Goal: Task Accomplishment & Management: Complete application form

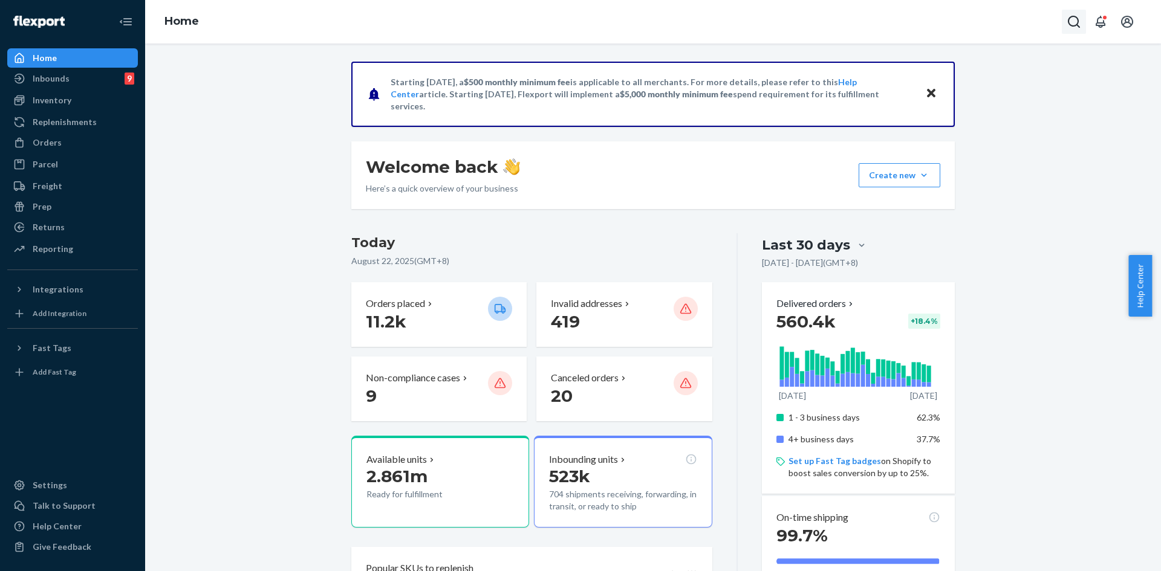
click at [1068, 15] on icon "Open Search Box" at bounding box center [1074, 22] width 15 height 15
click at [1030, 22] on input "Search Input" at bounding box center [984, 22] width 149 height 12
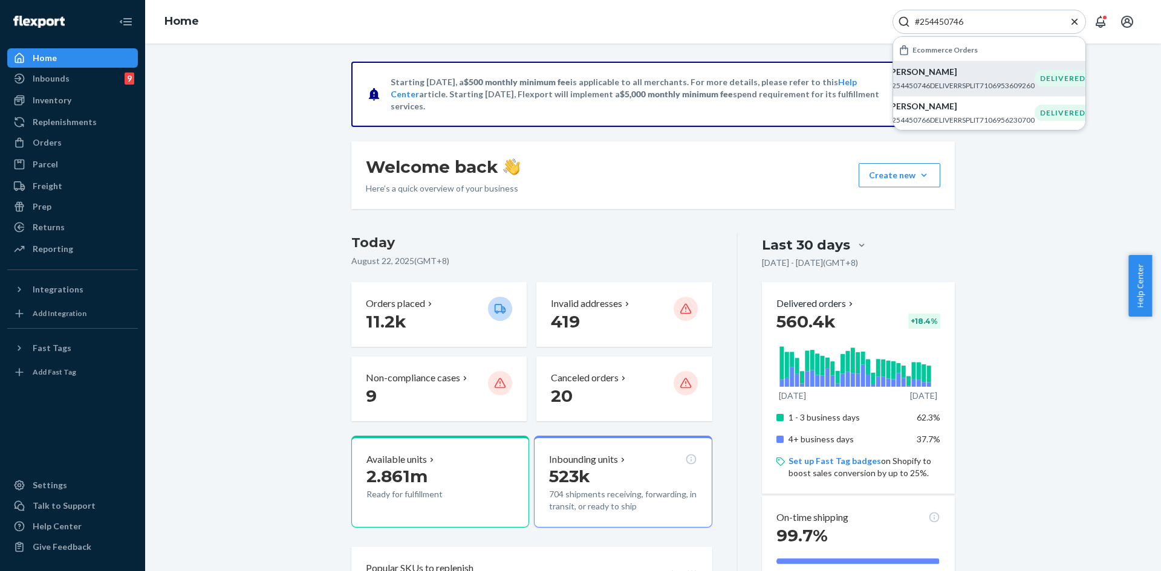
type input "#254450746"
click at [969, 79] on div "Sunaina Kohli #254450746DELIVERRSPLIT7106953609260" at bounding box center [961, 78] width 147 height 25
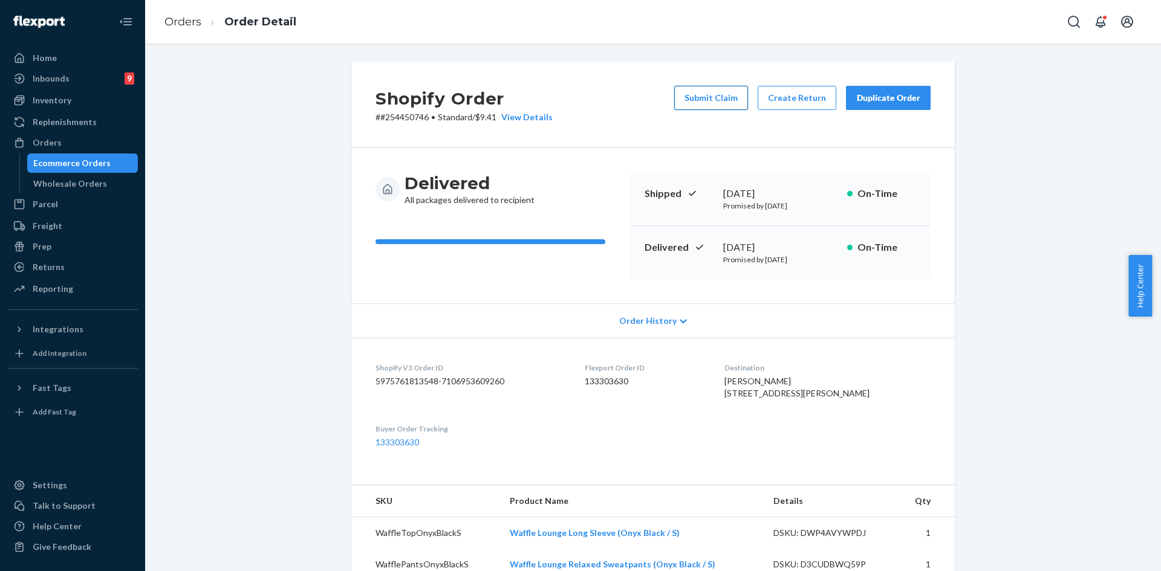
click at [722, 101] on button "Submit Claim" at bounding box center [711, 98] width 74 height 24
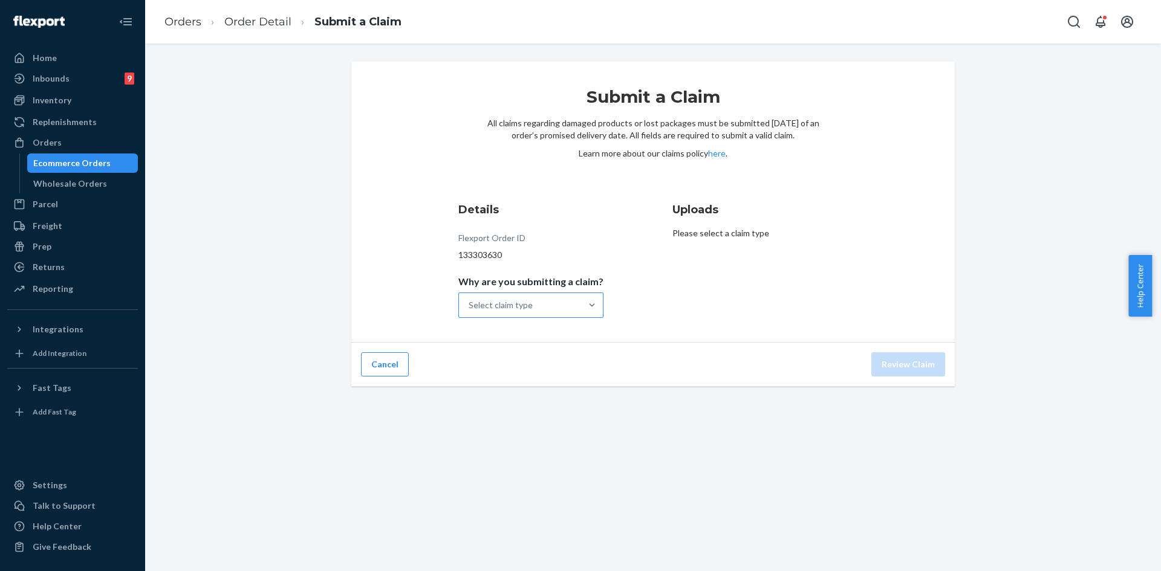
click at [565, 313] on div "Select claim type" at bounding box center [520, 305] width 122 height 24
click at [470, 311] on input "Why are you submitting a claim? Select claim type" at bounding box center [469, 305] width 1 height 12
click at [529, 410] on div "Missing product" at bounding box center [531, 407] width 140 height 24
click at [470, 311] on input "Why are you submitting a claim? option Missing product focused, 0 of 4. 4 resul…" at bounding box center [469, 305] width 1 height 12
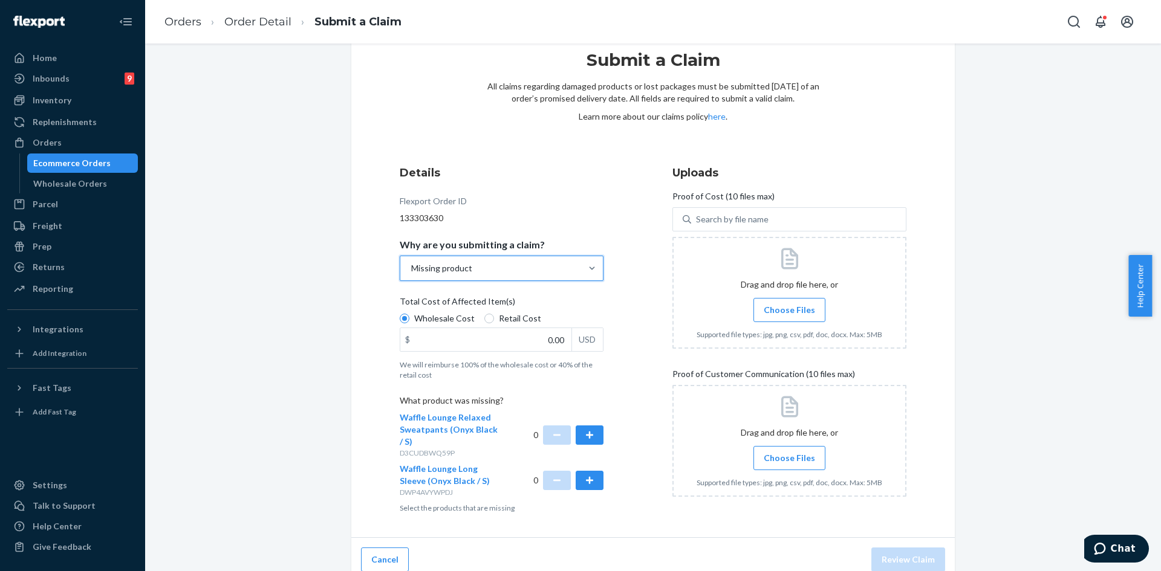
scroll to position [48, 0]
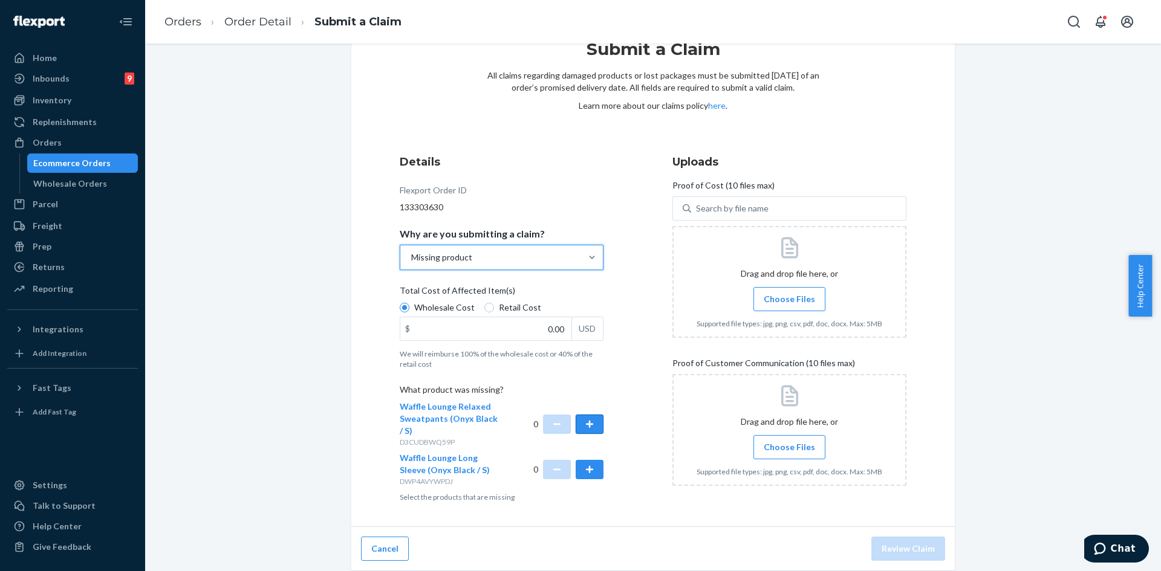
click at [588, 426] on button "button" at bounding box center [590, 424] width 28 height 19
click at [773, 297] on span "Choose Files" at bounding box center [789, 299] width 51 height 12
click at [789, 297] on input "Choose Files" at bounding box center [789, 299] width 1 height 13
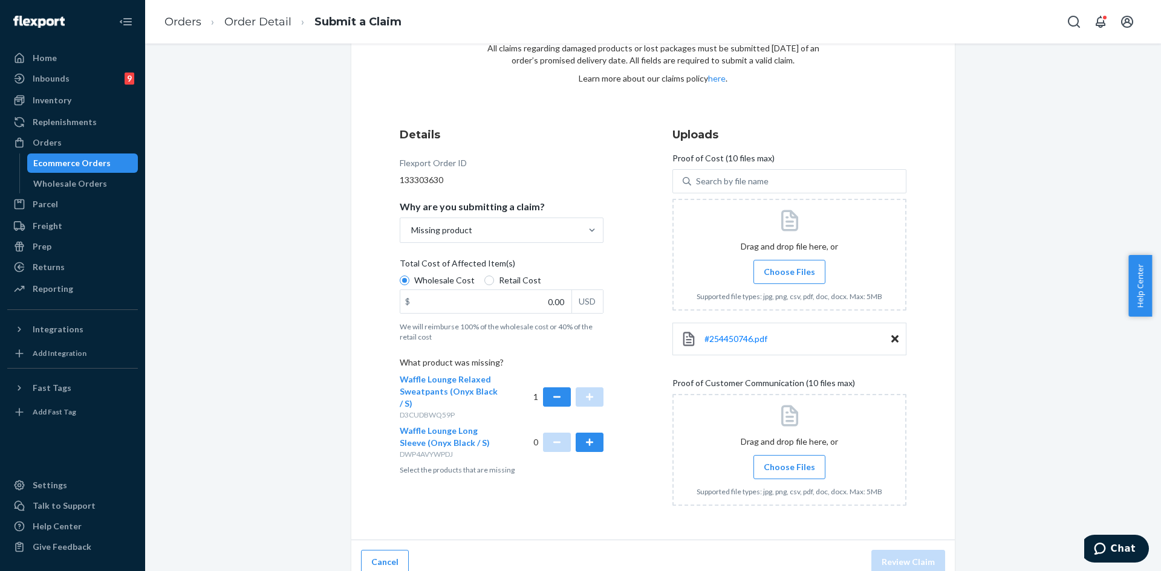
scroll to position [88, 0]
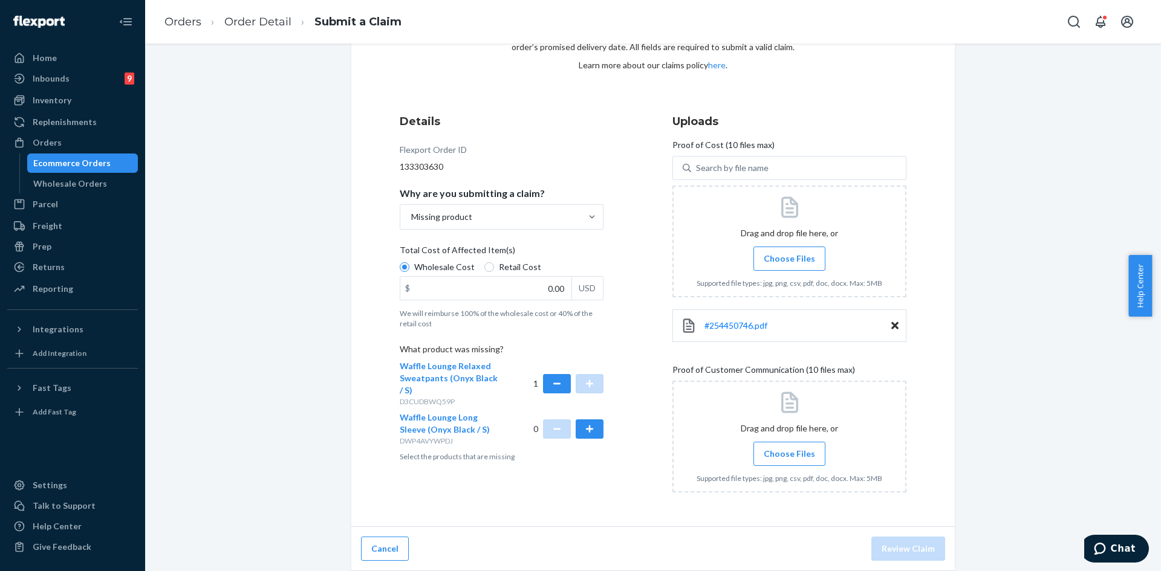
click at [777, 445] on label "Choose Files" at bounding box center [789, 454] width 72 height 24
click at [789, 447] on input "Choose Files" at bounding box center [789, 453] width 1 height 13
click at [789, 449] on input "Choose Files" at bounding box center [789, 453] width 1 height 13
click at [777, 453] on span "Choose Files" at bounding box center [789, 454] width 51 height 12
click at [789, 453] on input "Choose Files" at bounding box center [789, 453] width 1 height 13
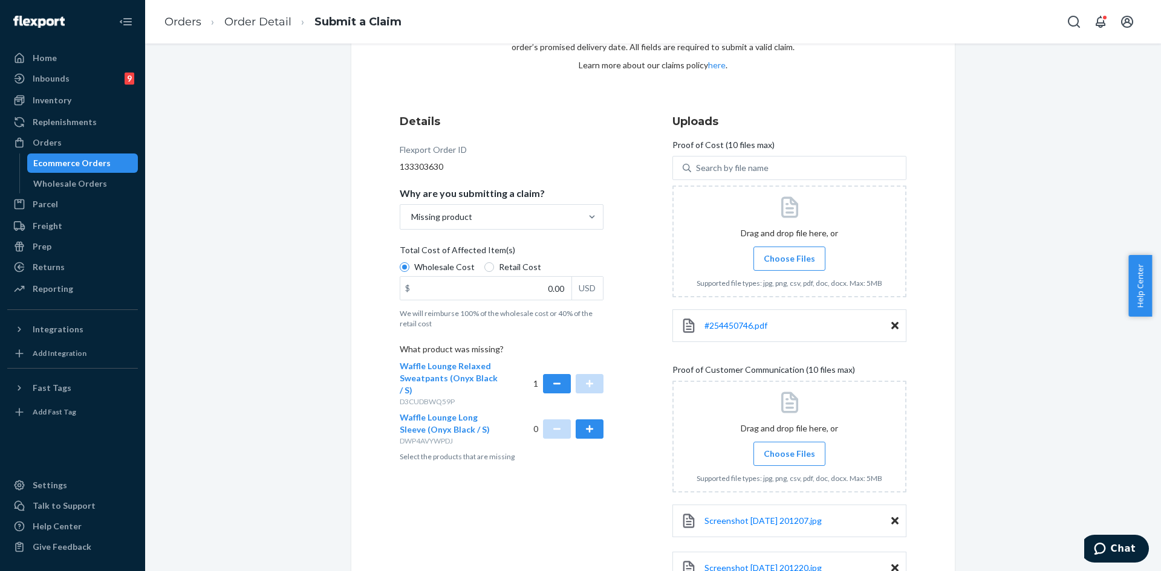
click at [779, 448] on span "Choose Files" at bounding box center [789, 454] width 51 height 12
click at [789, 447] on input "Choose Files" at bounding box center [789, 453] width 1 height 13
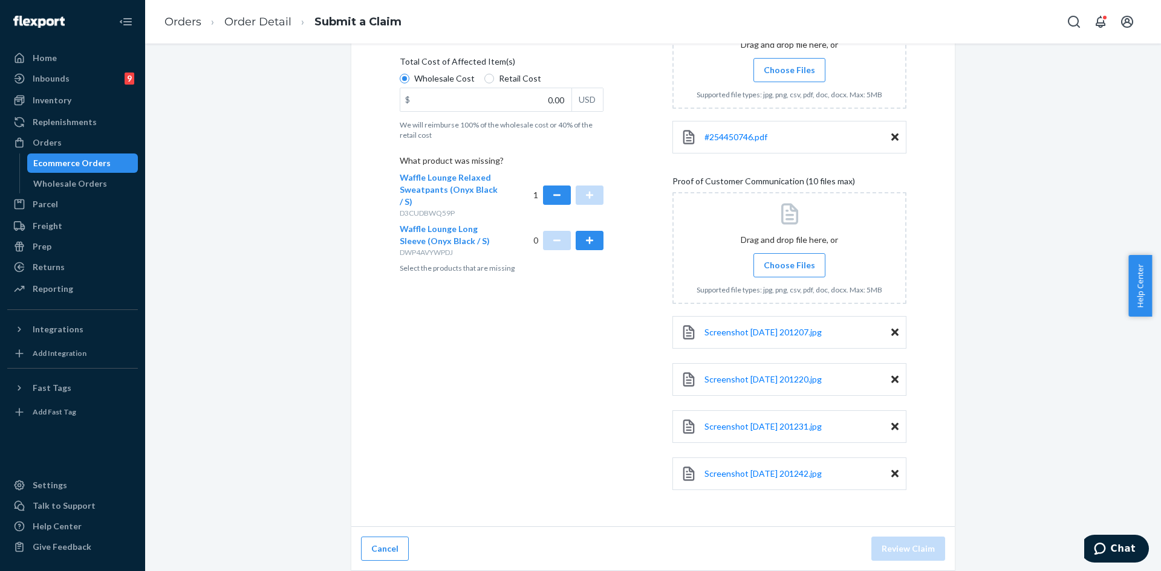
scroll to position [156, 0]
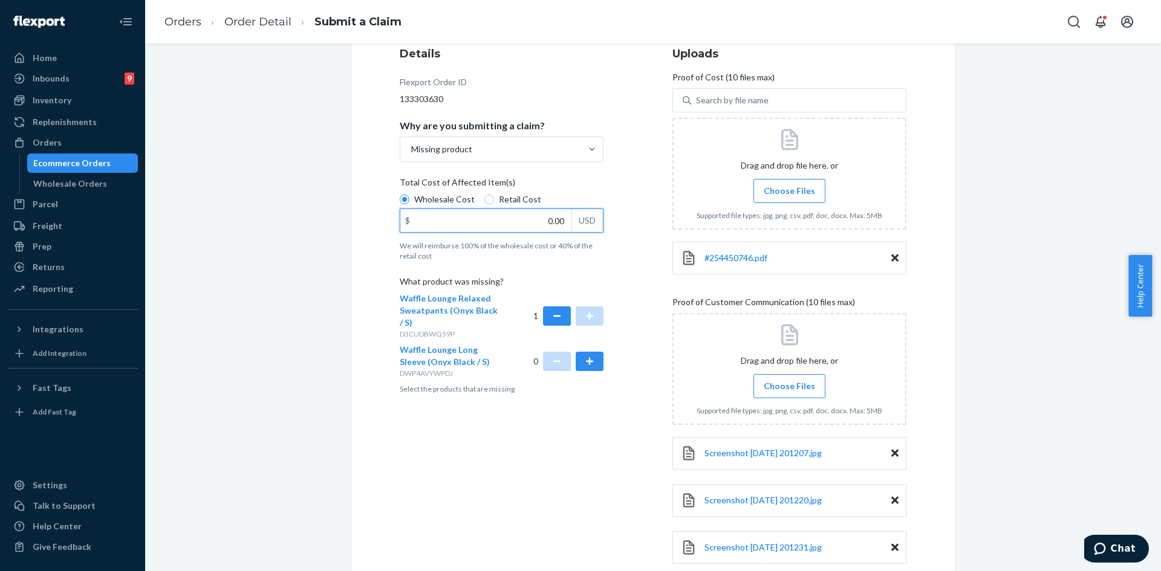
click at [542, 216] on input "0.00" at bounding box center [485, 220] width 171 height 23
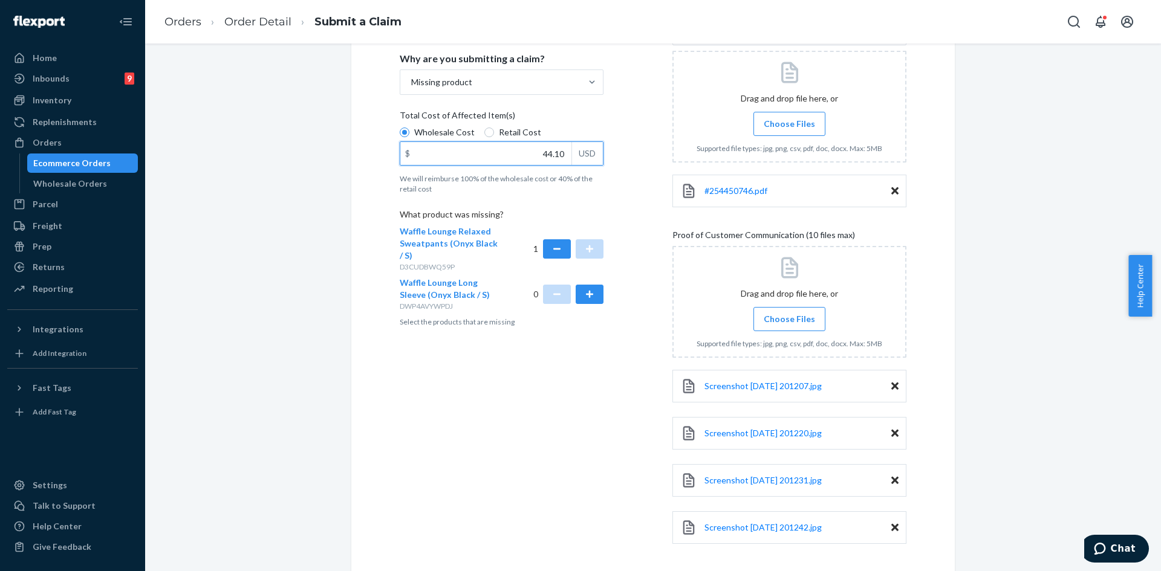
scroll to position [277, 0]
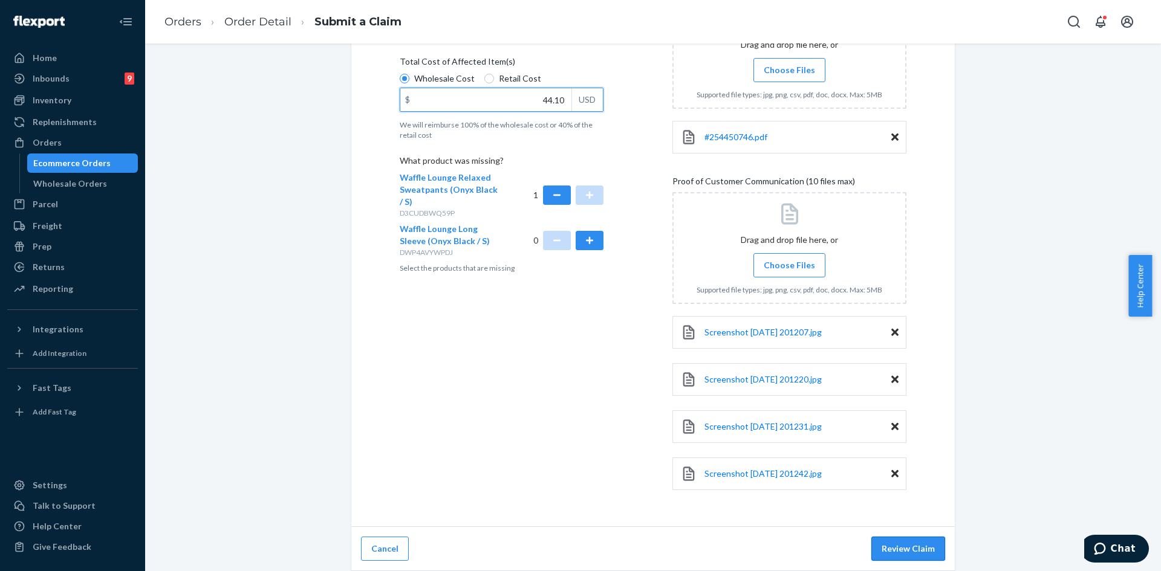
type input "44.10"
click at [889, 547] on button "Review Claim" at bounding box center [908, 549] width 74 height 24
click at [919, 550] on button "Review Claim" at bounding box center [908, 549] width 74 height 24
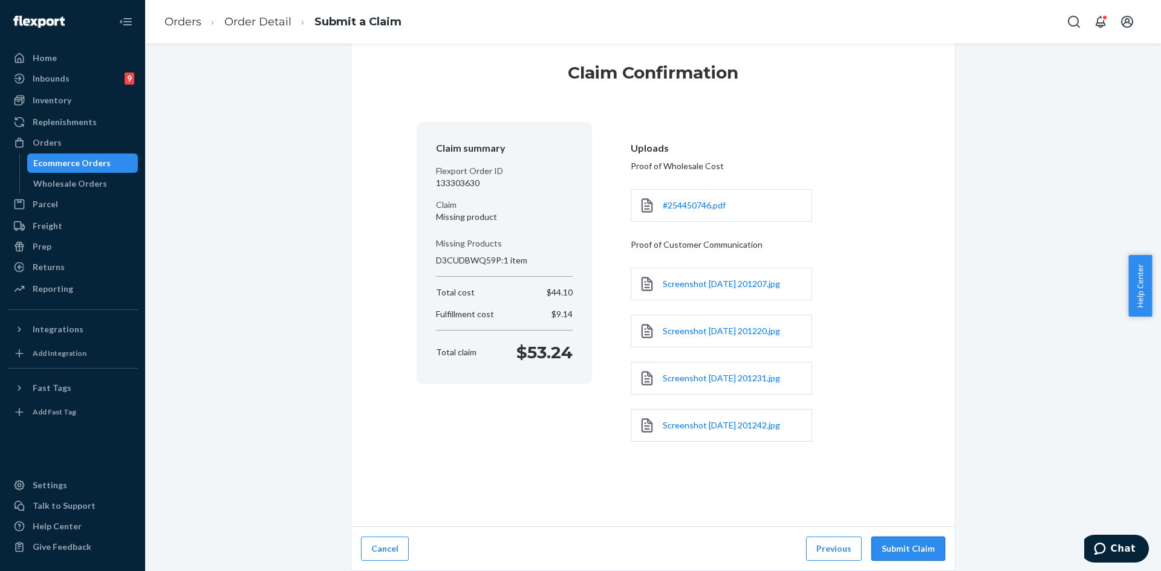
click at [912, 543] on button "Submit Claim" at bounding box center [908, 549] width 74 height 24
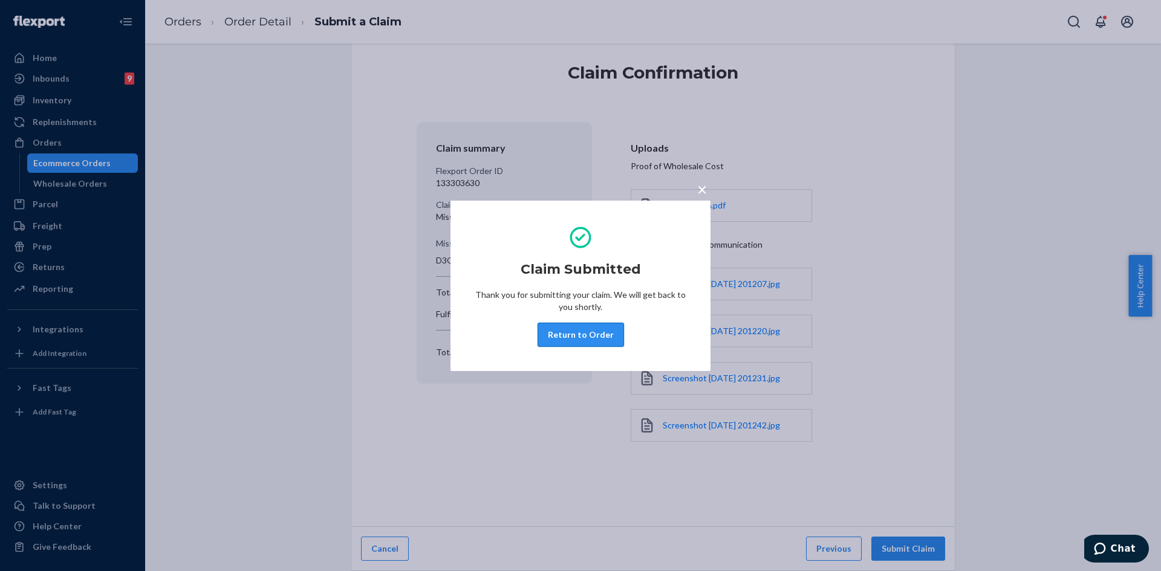
click at [551, 334] on button "Return to Order" at bounding box center [580, 335] width 86 height 24
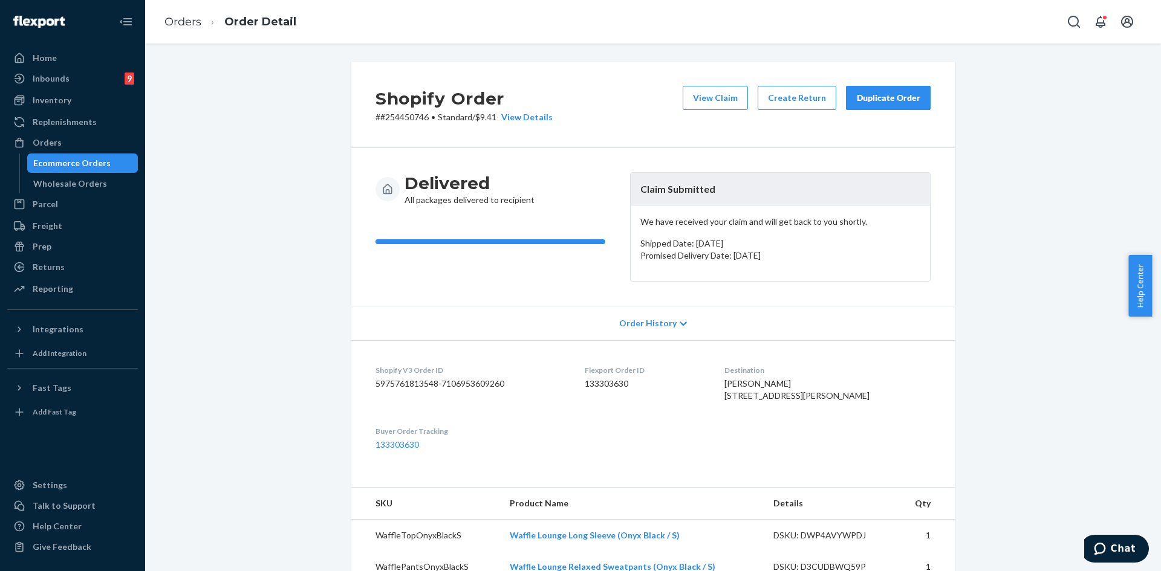
click at [860, 99] on div "Duplicate Order" at bounding box center [888, 98] width 64 height 12
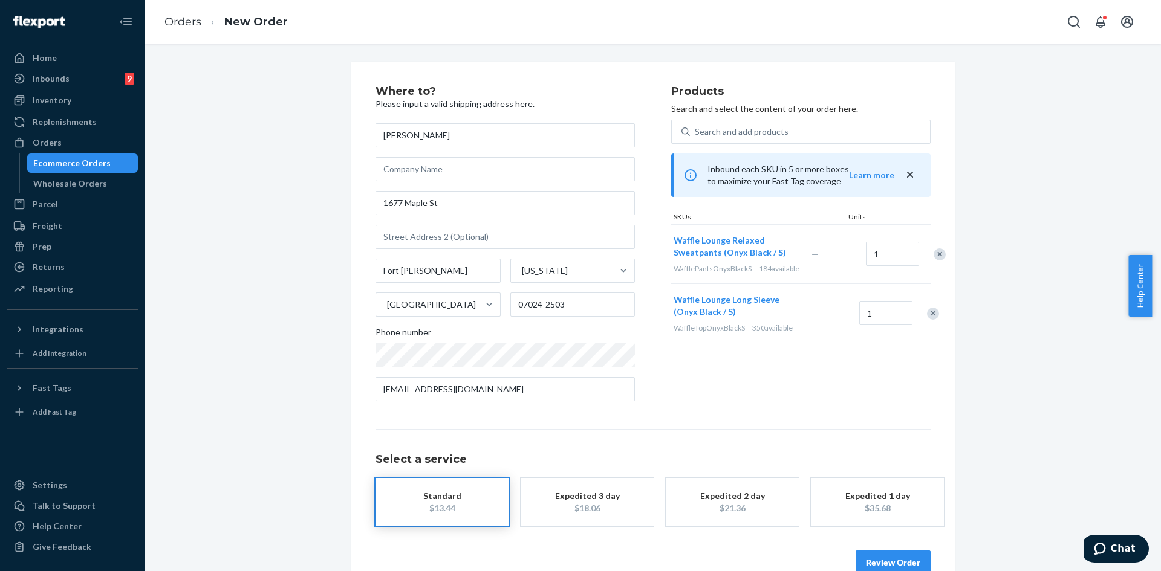
click at [927, 320] on div "Remove Item" at bounding box center [933, 314] width 12 height 12
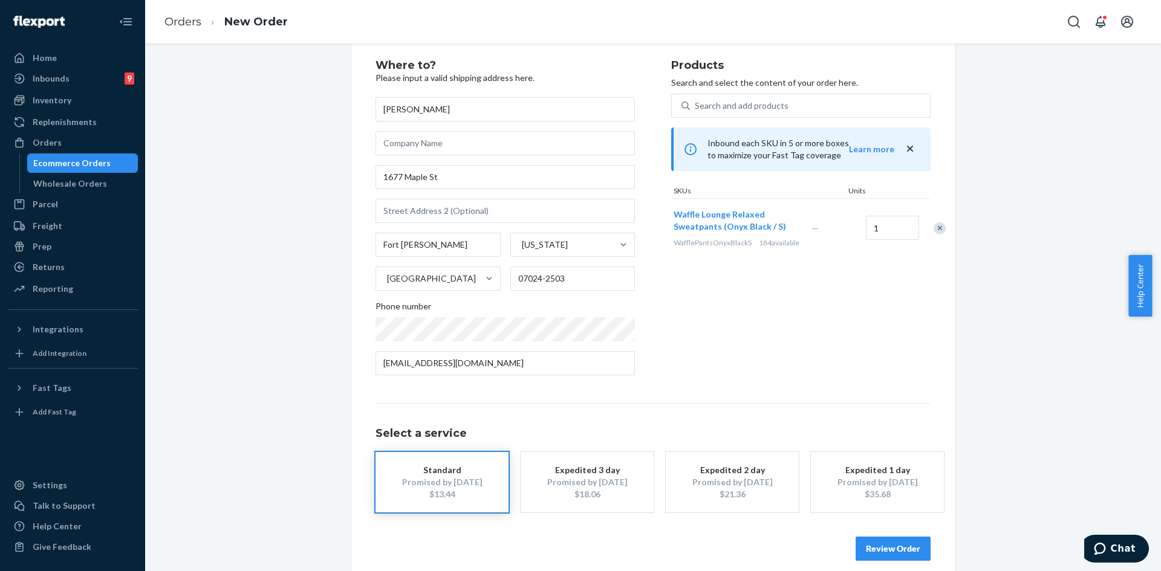
scroll to position [40, 0]
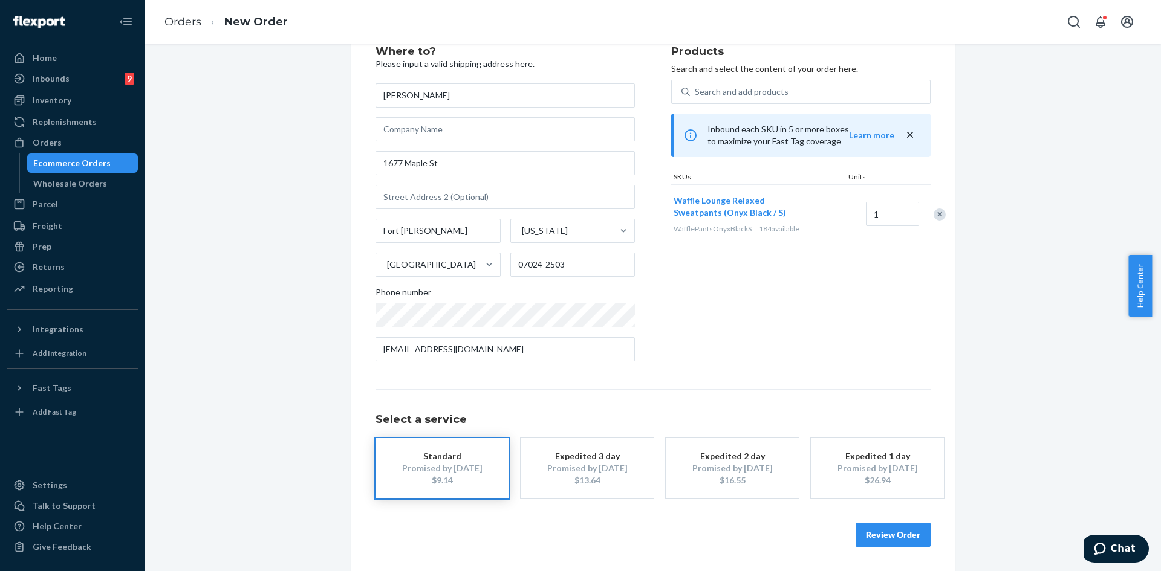
click at [892, 536] on button "Review Order" at bounding box center [893, 535] width 75 height 24
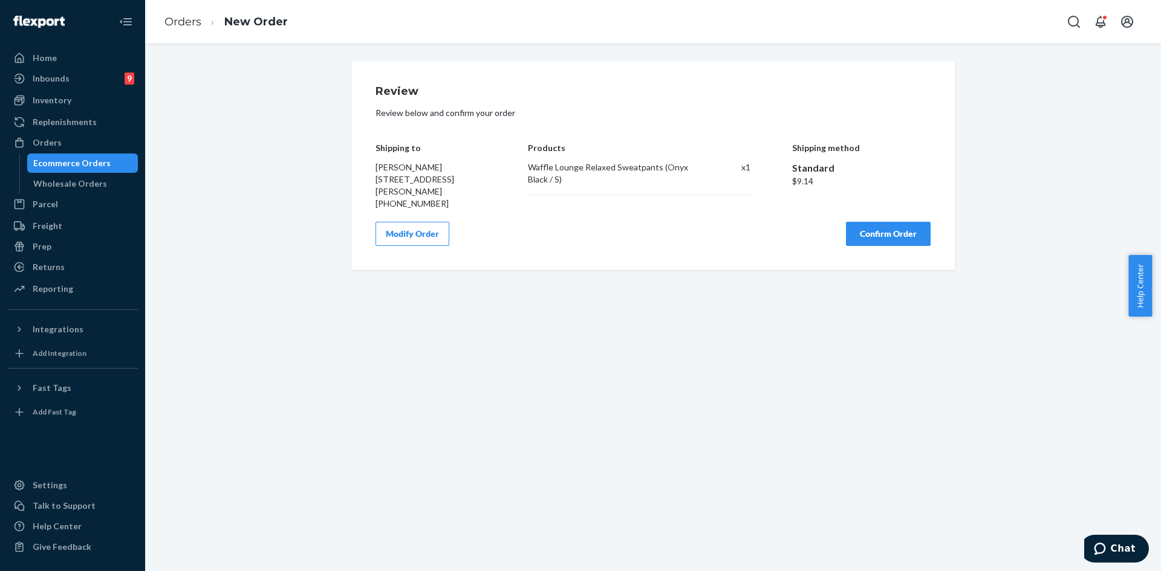
scroll to position [0, 0]
click at [58, 143] on div "Orders" at bounding box center [47, 143] width 29 height 12
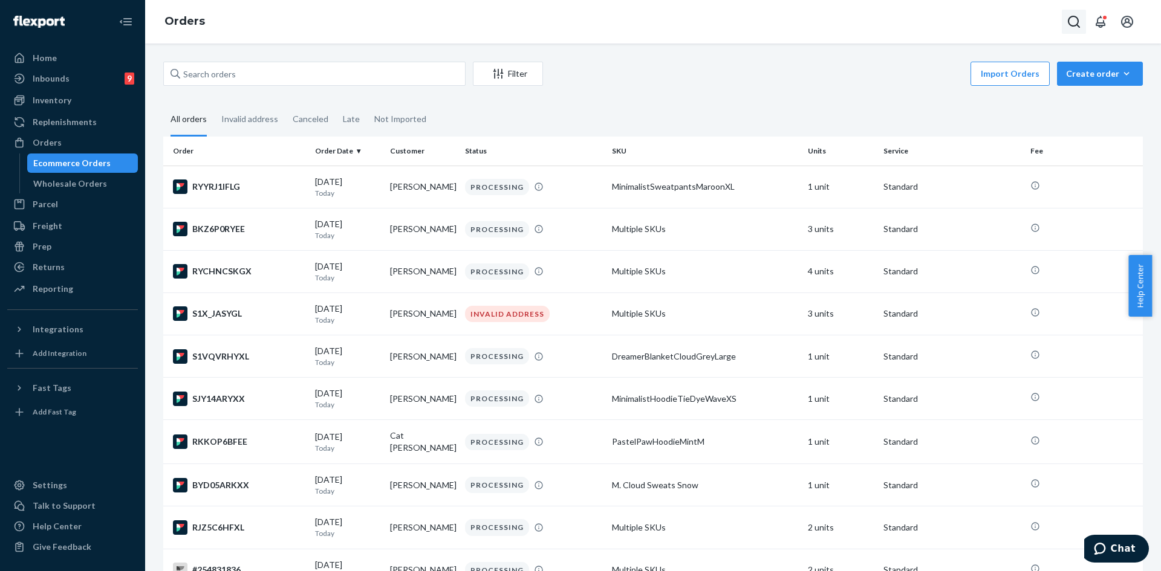
click at [1076, 23] on icon "Open Search Box" at bounding box center [1074, 22] width 15 height 15
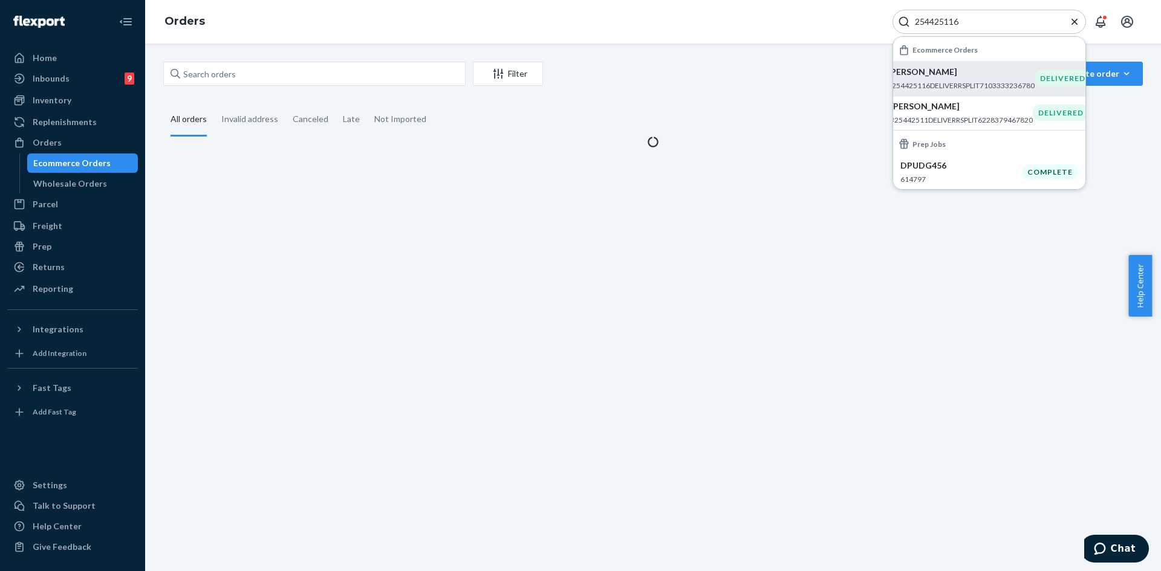
type input "254425116"
click at [938, 76] on p "Lupe Moala" at bounding box center [961, 72] width 147 height 12
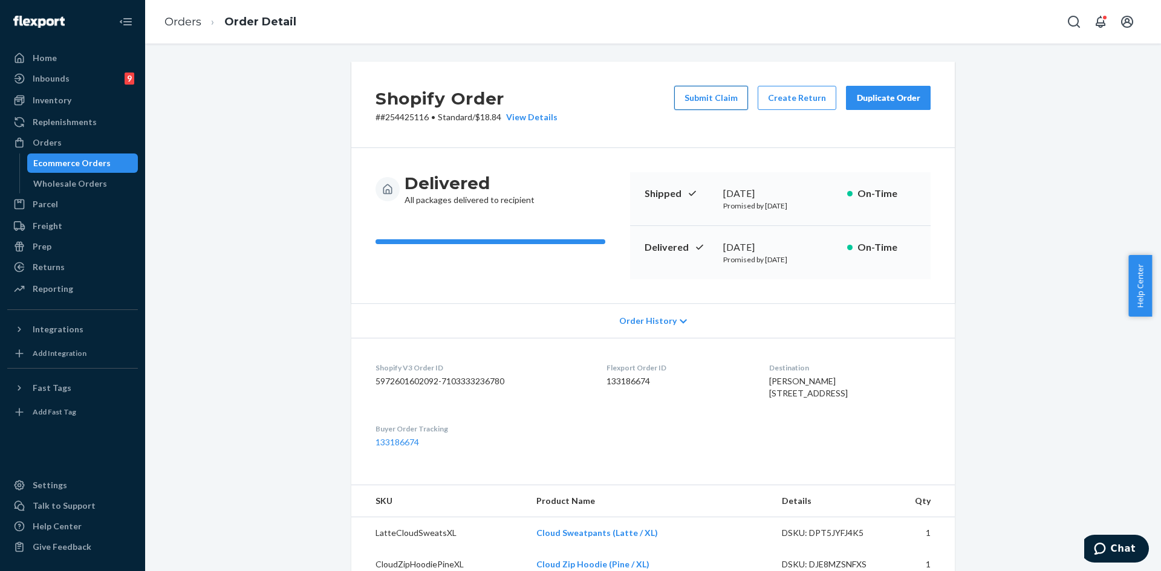
click at [717, 100] on button "Submit Claim" at bounding box center [711, 98] width 74 height 24
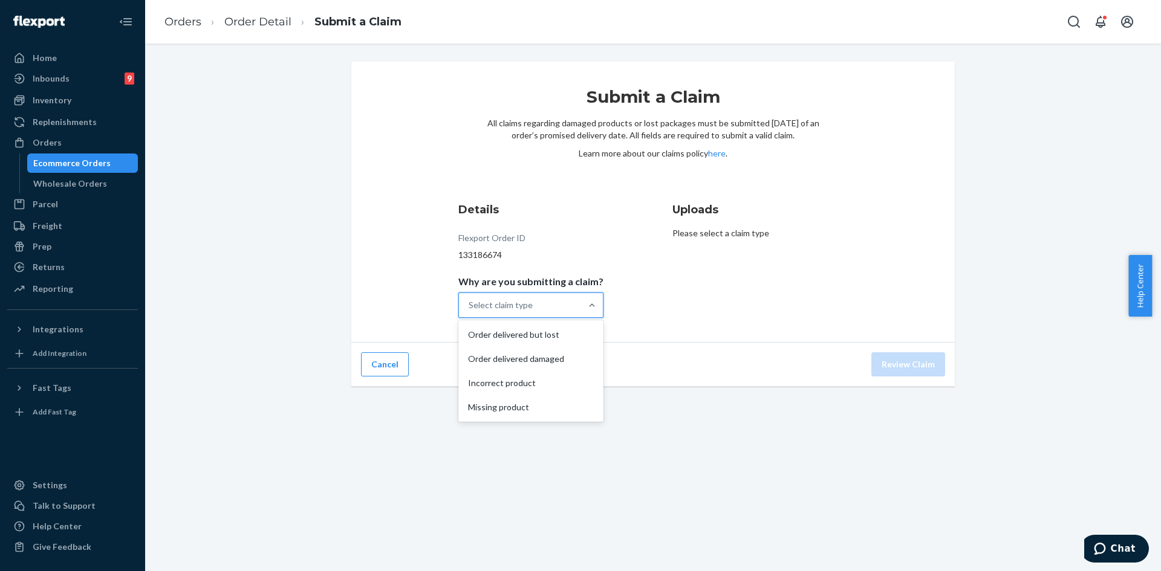
click at [561, 299] on div "Select claim type" at bounding box center [520, 305] width 122 height 24
click at [470, 299] on input "Why are you submitting a claim? option Order delivered but lost focused, 1 of 4…" at bounding box center [469, 305] width 1 height 12
click at [527, 405] on div "Missing product" at bounding box center [531, 407] width 140 height 24
click at [470, 311] on input "Why are you submitting a claim? option Missing product focused, 4 of 4. 4 resul…" at bounding box center [469, 305] width 1 height 12
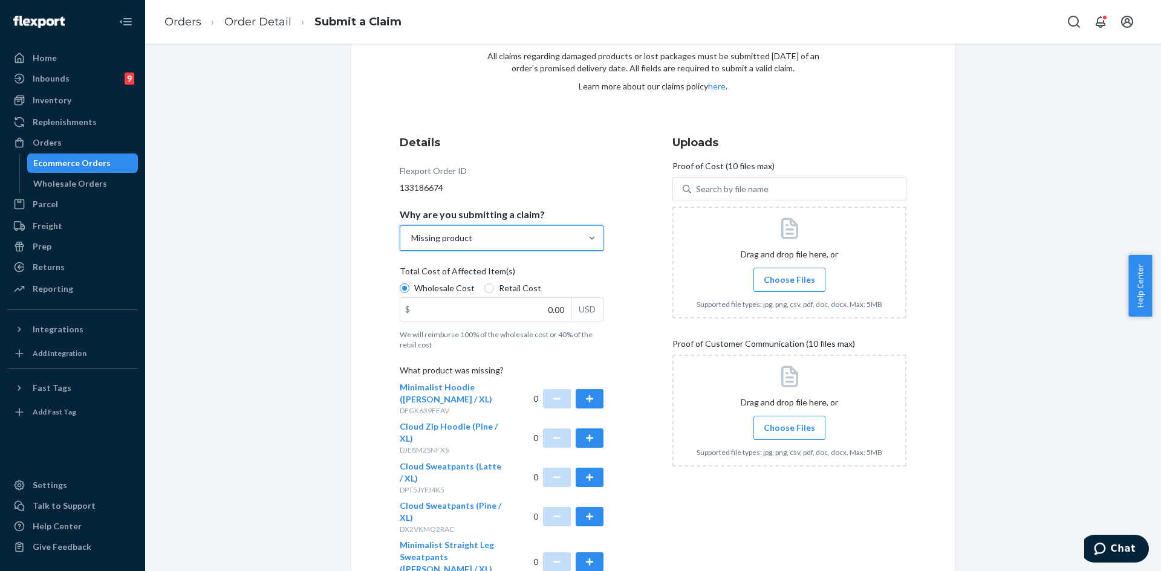
scroll to position [121, 0]
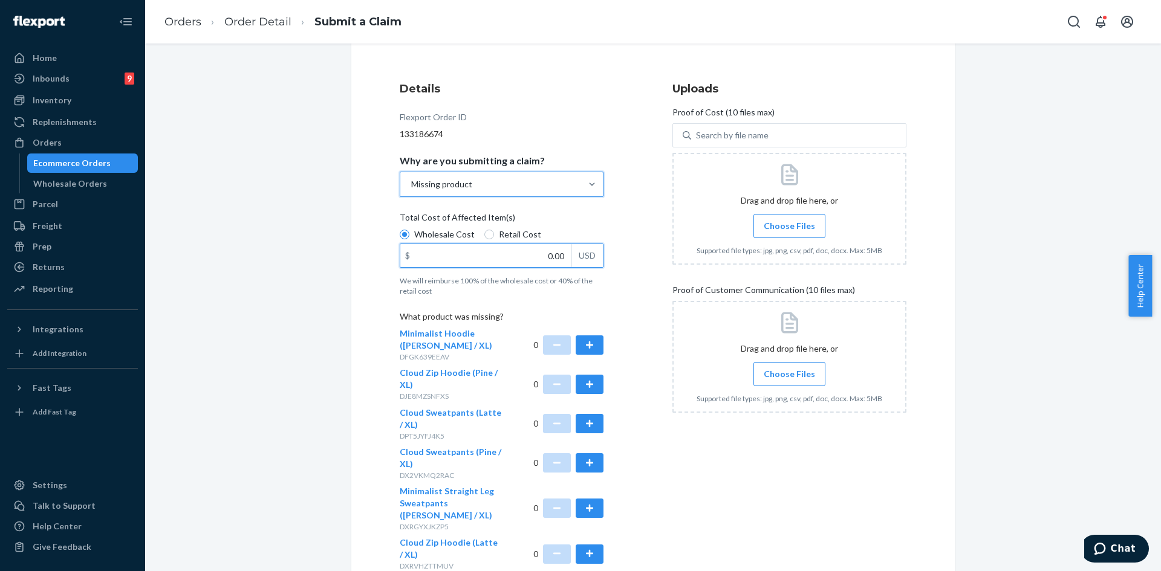
click at [558, 263] on input "0.00" at bounding box center [485, 255] width 171 height 23
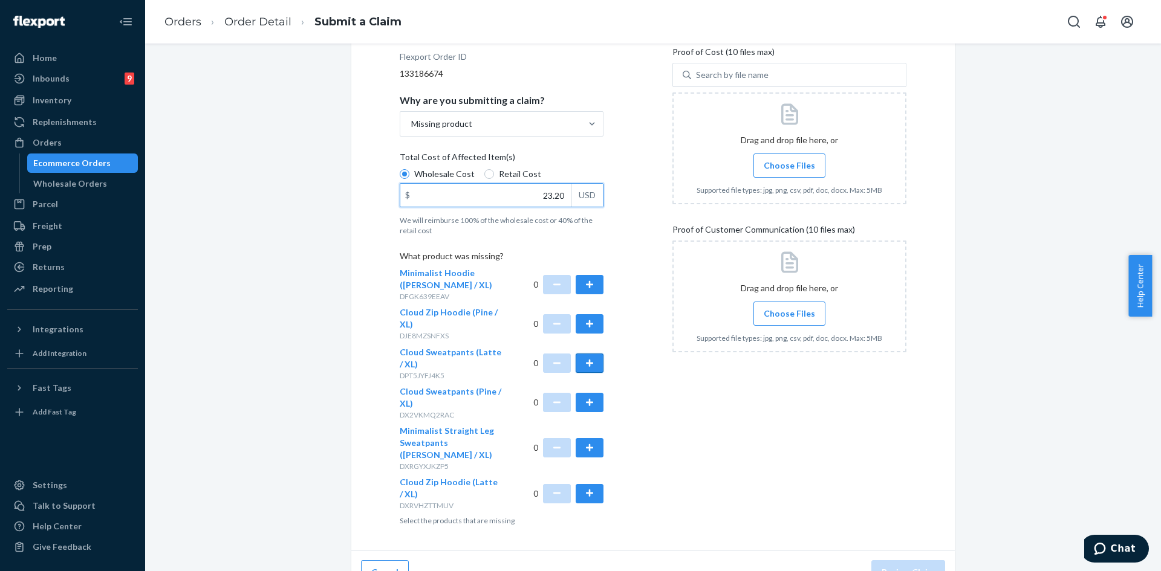
type input "23.20"
click at [582, 363] on button "button" at bounding box center [590, 363] width 28 height 19
click at [772, 160] on span "Choose Files" at bounding box center [789, 166] width 51 height 12
click at [789, 159] on input "Choose Files" at bounding box center [789, 165] width 1 height 13
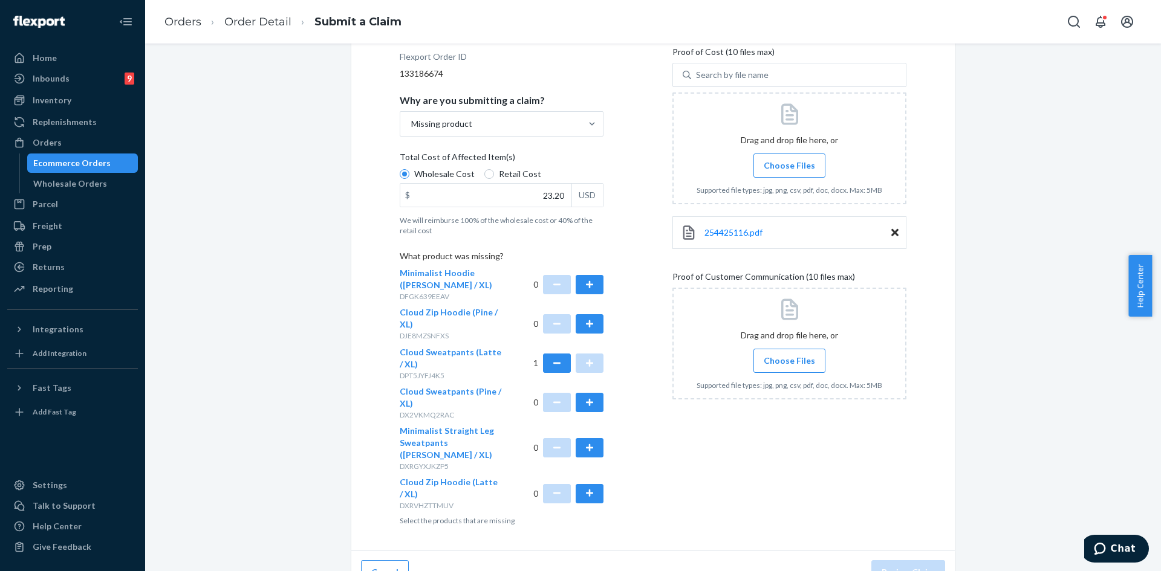
click at [786, 362] on span "Choose Files" at bounding box center [789, 361] width 51 height 12
click at [789, 362] on input "Choose Files" at bounding box center [789, 360] width 1 height 13
click at [808, 359] on span "Choose Files" at bounding box center [789, 361] width 51 height 12
click at [790, 359] on input "Choose Files" at bounding box center [789, 360] width 1 height 13
click at [811, 360] on label "Choose Files" at bounding box center [789, 361] width 72 height 24
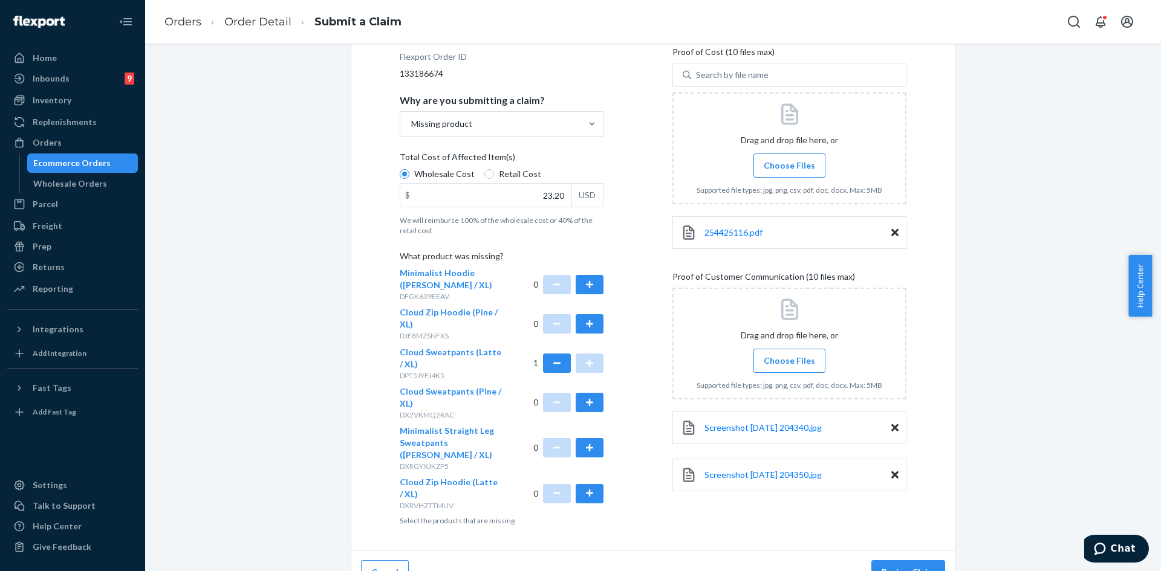
click at [790, 360] on input "Choose Files" at bounding box center [789, 360] width 1 height 13
click at [795, 360] on span "Choose Files" at bounding box center [789, 361] width 51 height 12
click at [790, 360] on input "Choose Files" at bounding box center [789, 360] width 1 height 13
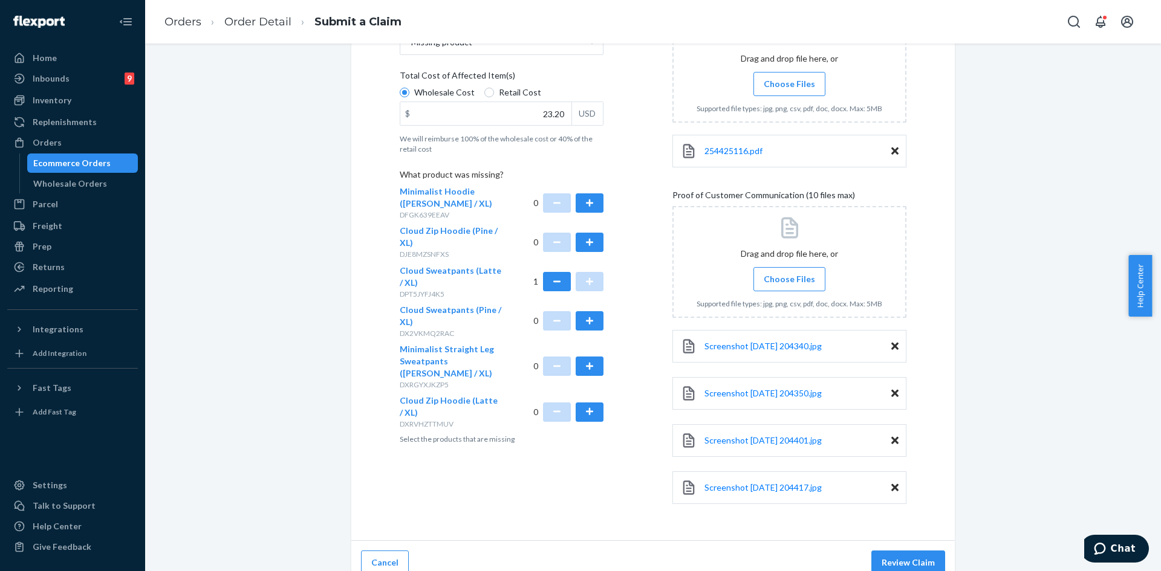
scroll to position [277, 0]
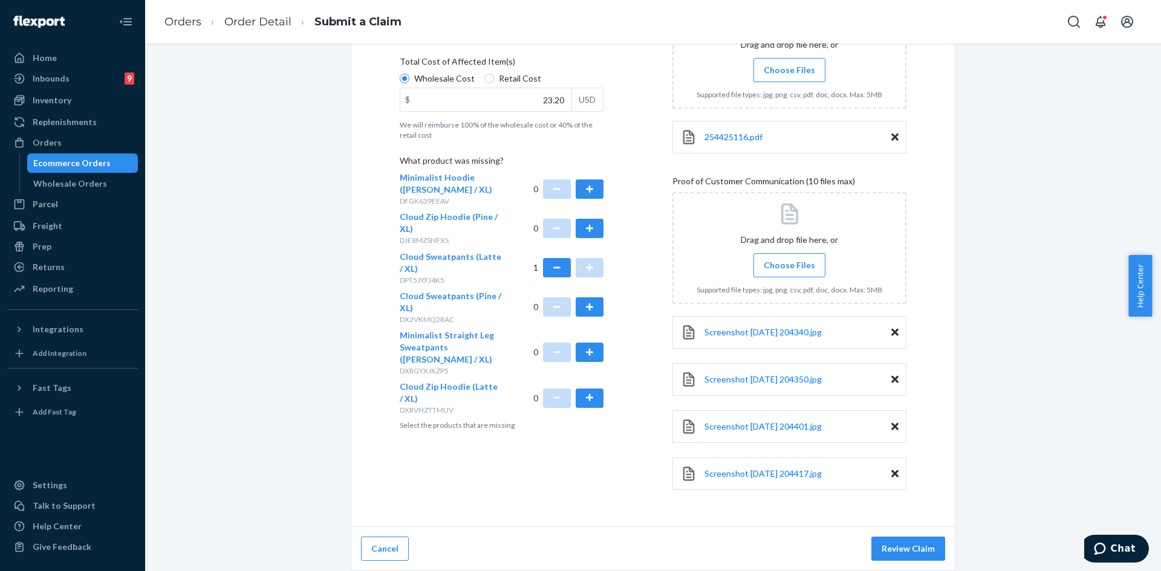
click at [788, 262] on span "Choose Files" at bounding box center [789, 265] width 51 height 12
click at [789, 262] on input "Choose Files" at bounding box center [789, 265] width 1 height 13
click at [764, 261] on span "Choose Files" at bounding box center [789, 265] width 51 height 12
click at [789, 261] on input "Choose Files" at bounding box center [789, 265] width 1 height 13
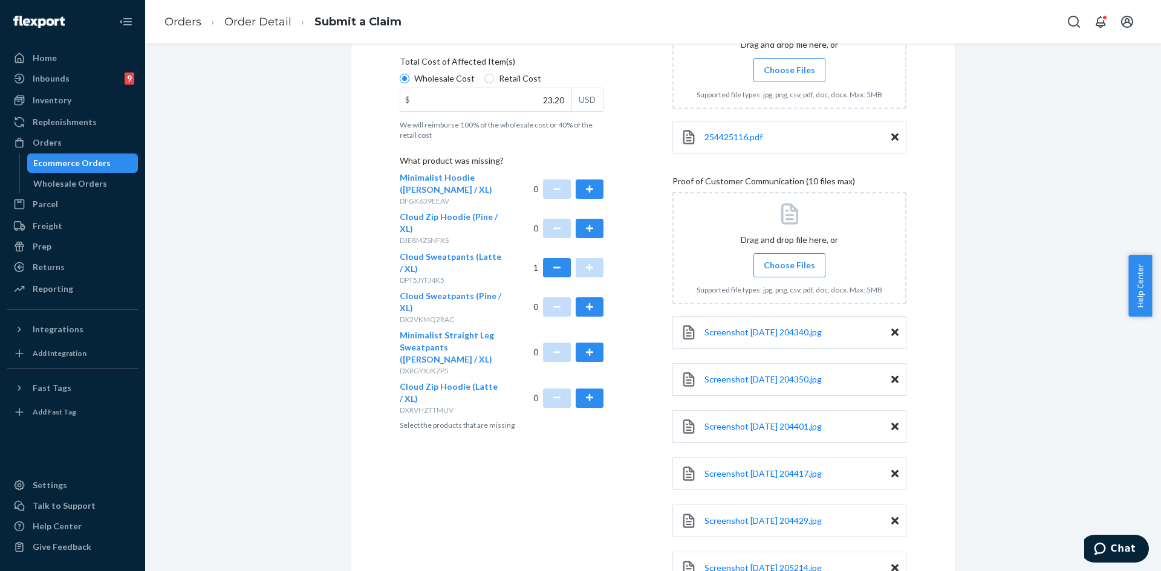
click at [785, 270] on span "Choose Files" at bounding box center [789, 265] width 51 height 12
click at [789, 270] on input "Choose Files" at bounding box center [789, 265] width 1 height 13
click at [794, 256] on label "Choose Files" at bounding box center [789, 265] width 72 height 24
click at [790, 259] on input "Choose Files" at bounding box center [789, 265] width 1 height 13
click at [791, 267] on span "Choose Files" at bounding box center [789, 265] width 51 height 12
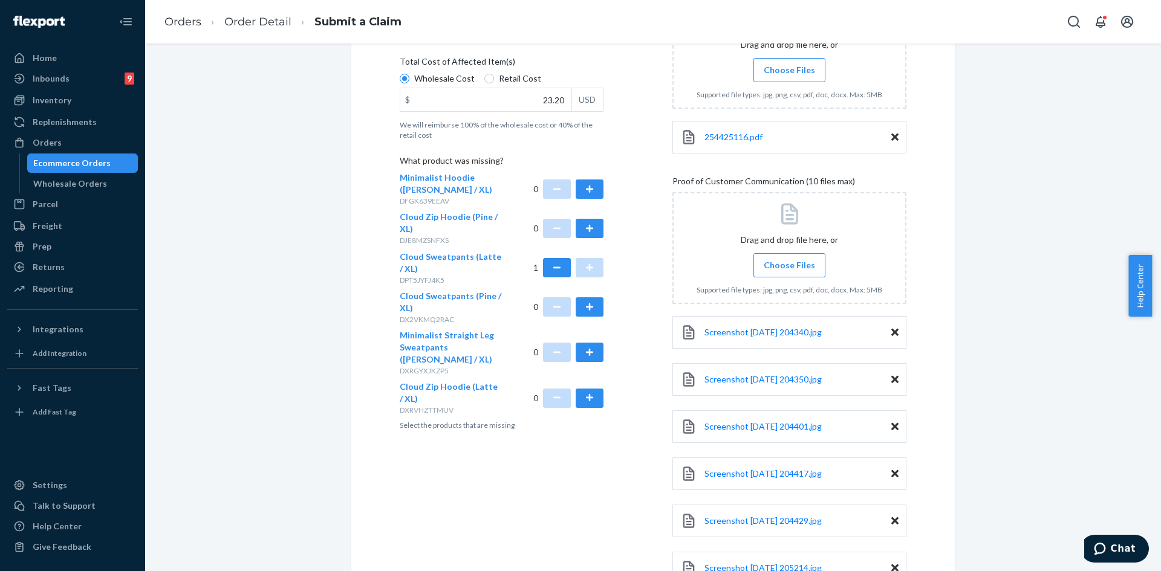
click at [790, 267] on input "Choose Files" at bounding box center [789, 265] width 1 height 13
click at [790, 265] on span "Choose Files" at bounding box center [789, 265] width 51 height 12
click at [790, 265] on input "Choose Files" at bounding box center [789, 265] width 1 height 13
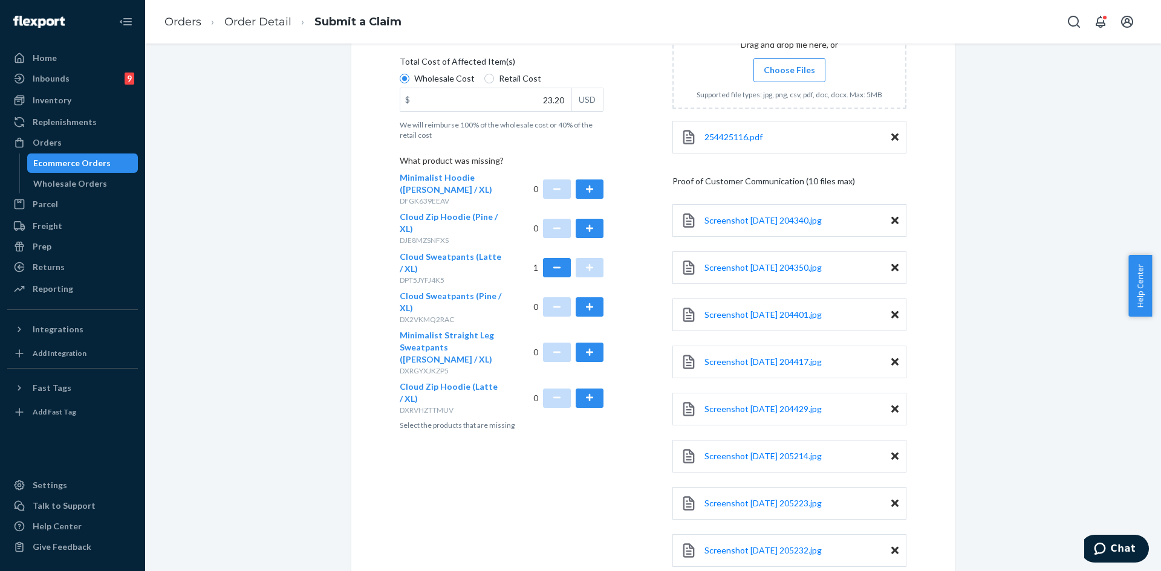
scroll to position [448, 0]
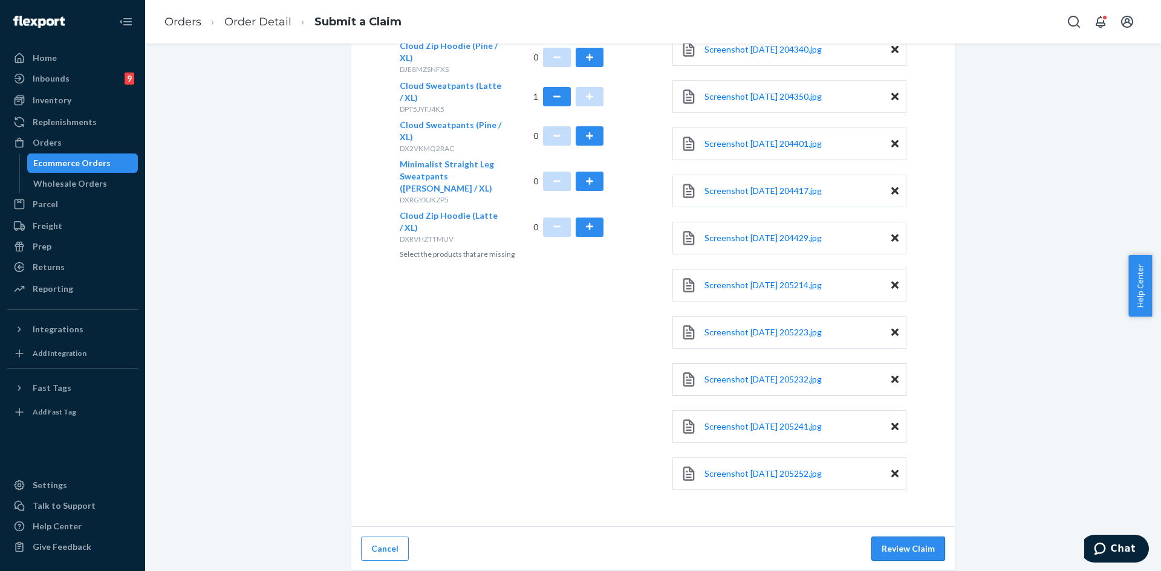
click at [897, 546] on button "Review Claim" at bounding box center [908, 549] width 74 height 24
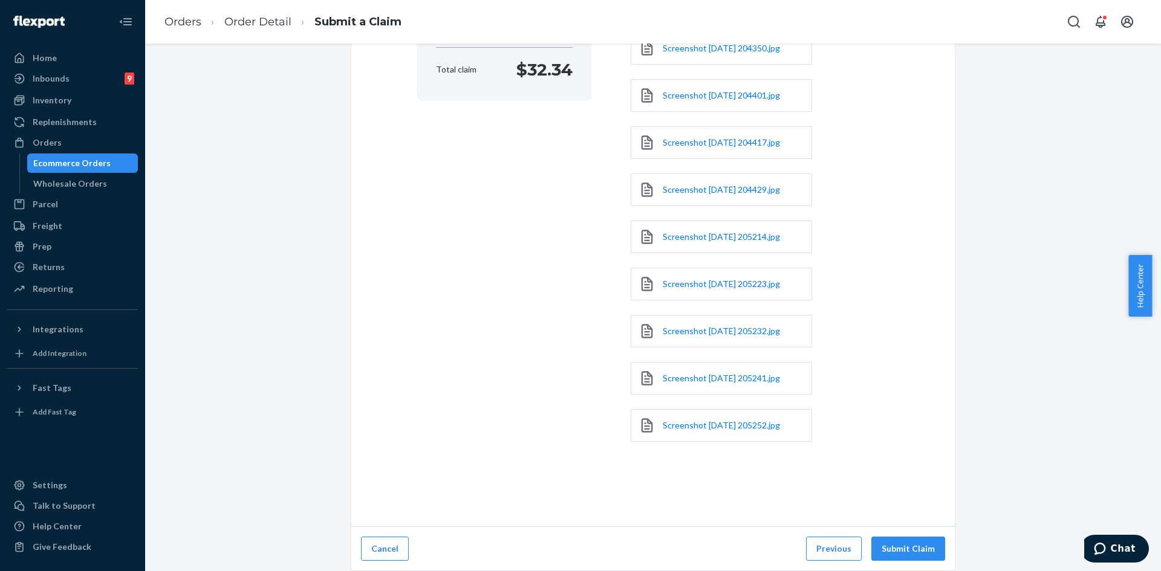
scroll to position [307, 0]
click at [921, 547] on button "Submit Claim" at bounding box center [908, 549] width 74 height 24
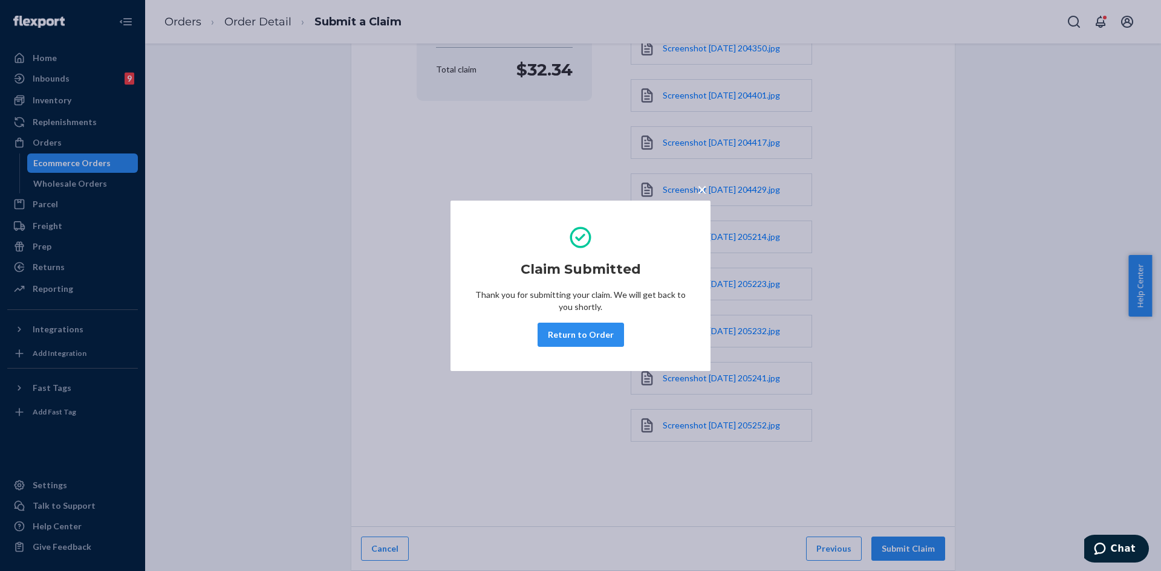
drag, startPoint x: 580, startPoint y: 333, endPoint x: 648, endPoint y: 348, distance: 69.4
click at [580, 333] on button "Return to Order" at bounding box center [580, 335] width 86 height 24
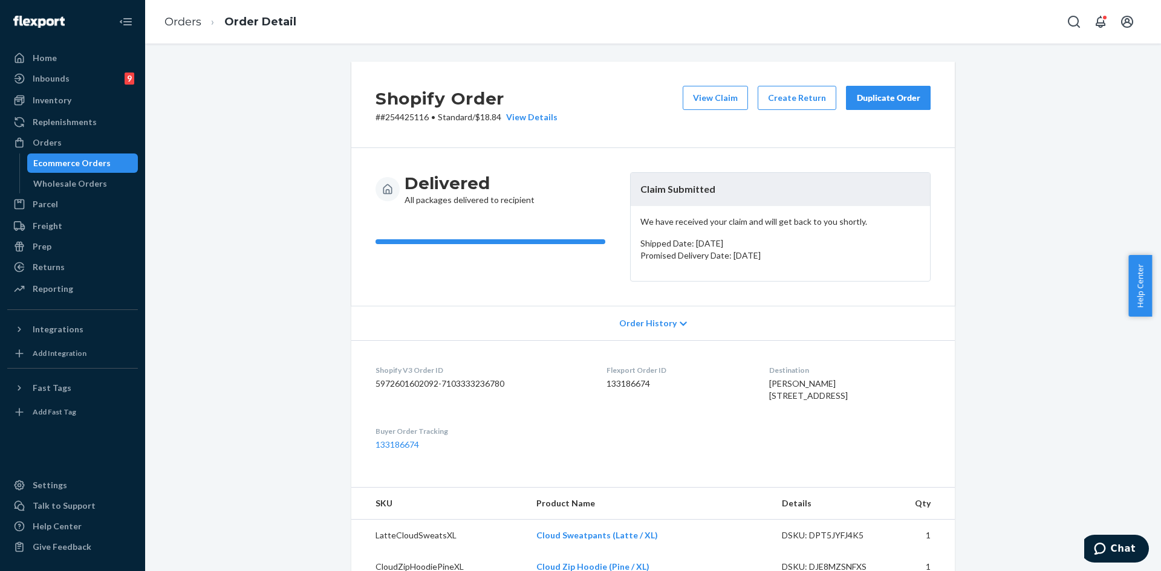
click at [864, 100] on div "Duplicate Order" at bounding box center [888, 98] width 64 height 12
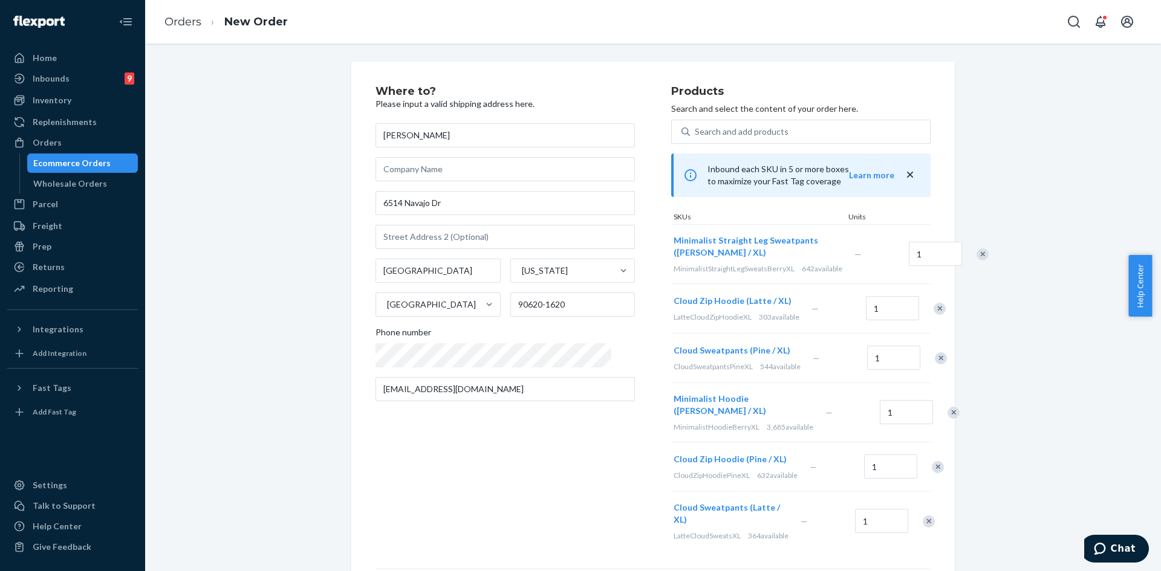
click at [976, 259] on div "Remove Item" at bounding box center [982, 254] width 12 height 12
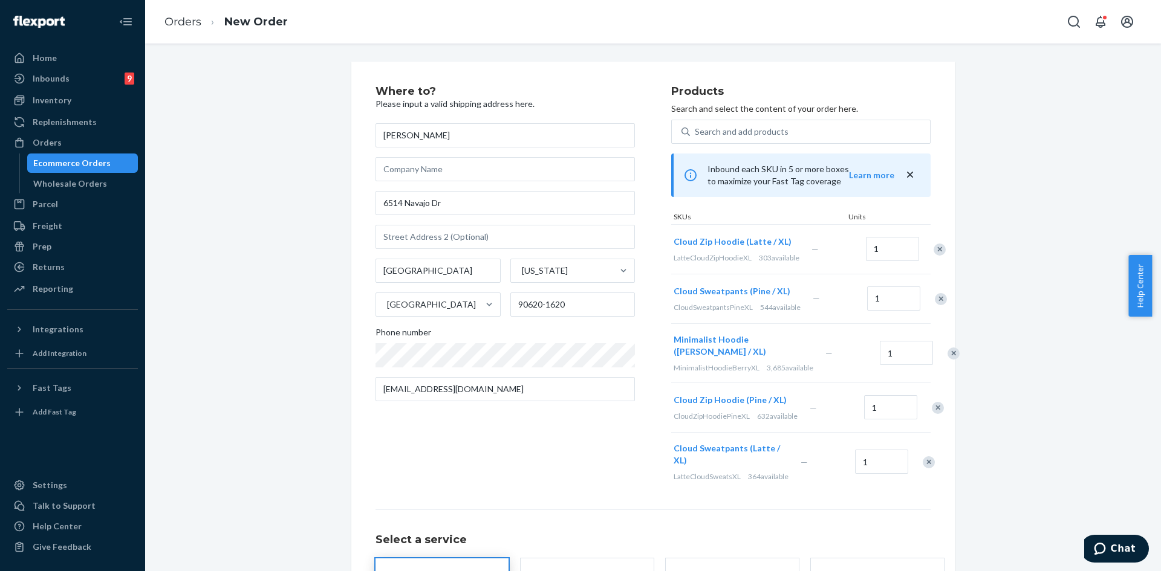
click at [934, 256] on div "Remove Item" at bounding box center [940, 250] width 12 height 12
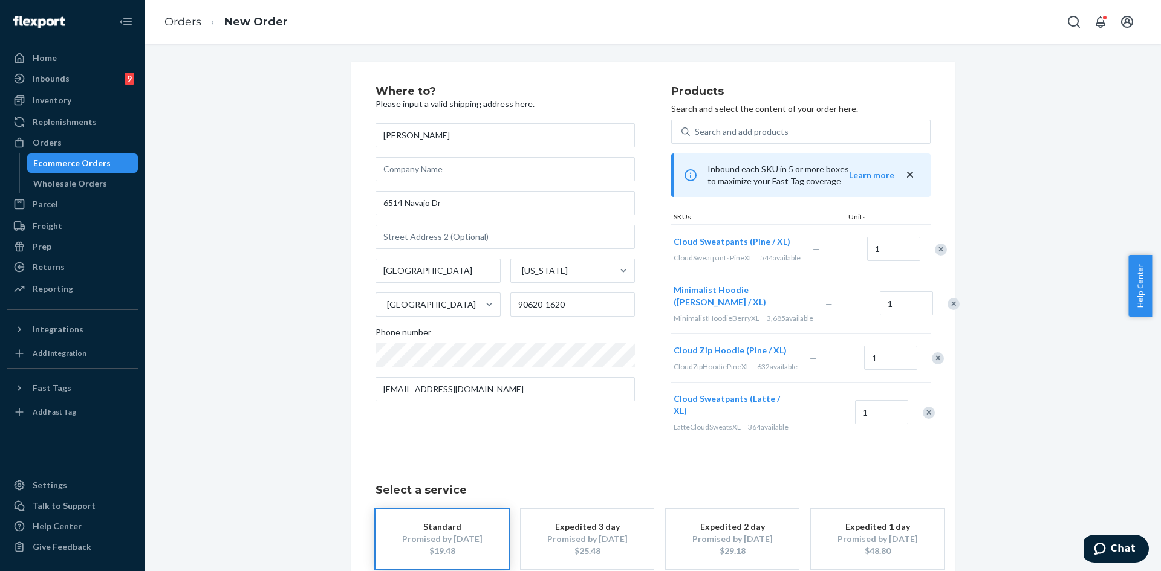
click at [935, 256] on div "Remove Item" at bounding box center [941, 250] width 12 height 12
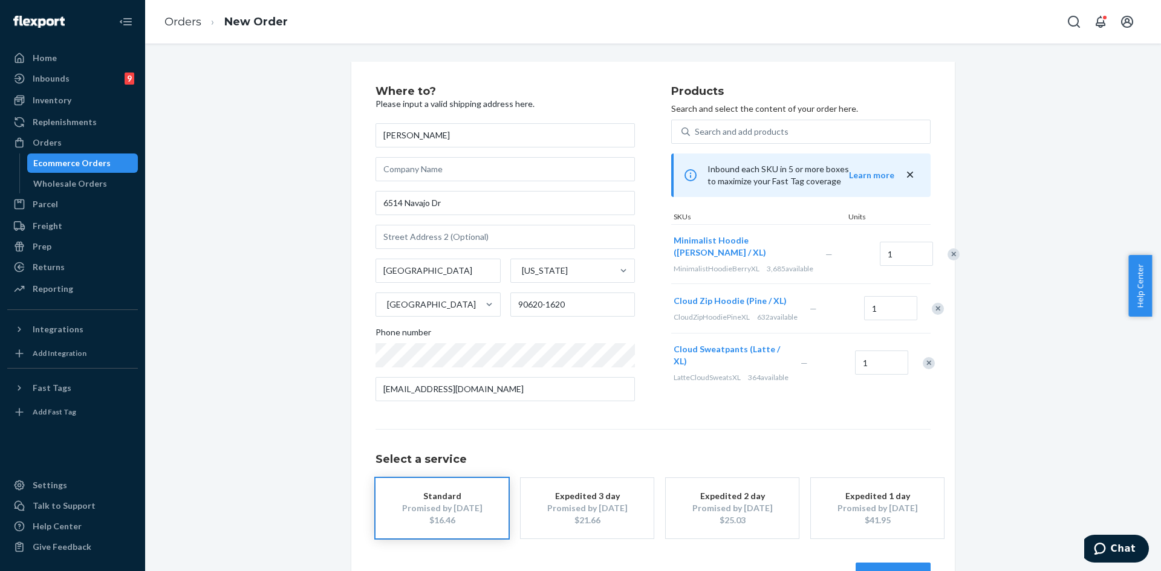
click at [947, 258] on div "Remove Item" at bounding box center [953, 254] width 12 height 12
click at [932, 256] on div "Remove Item" at bounding box center [938, 250] width 12 height 12
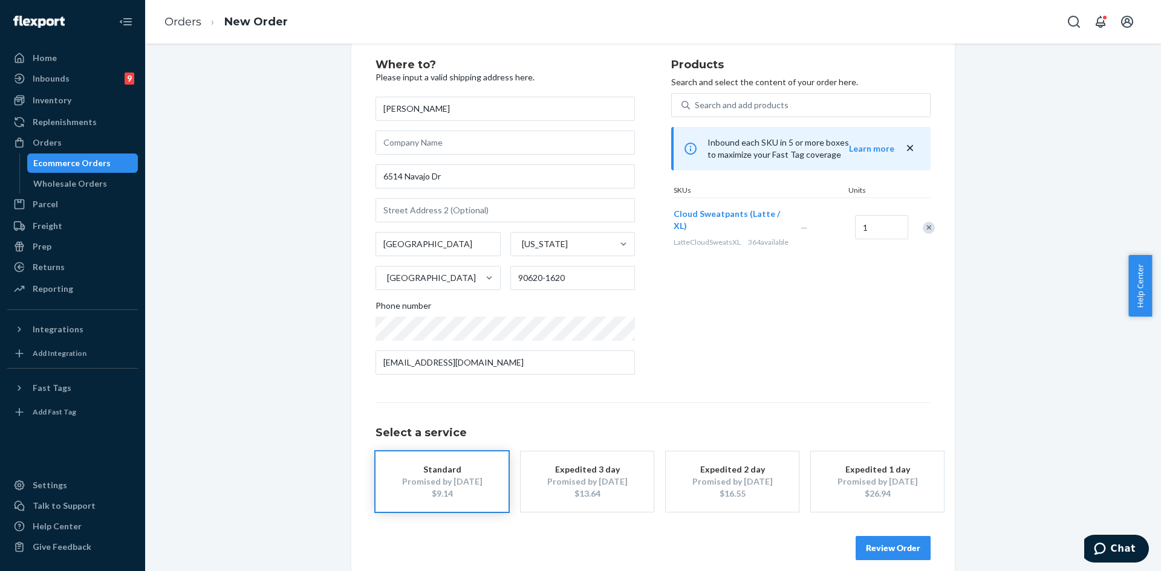
scroll to position [40, 0]
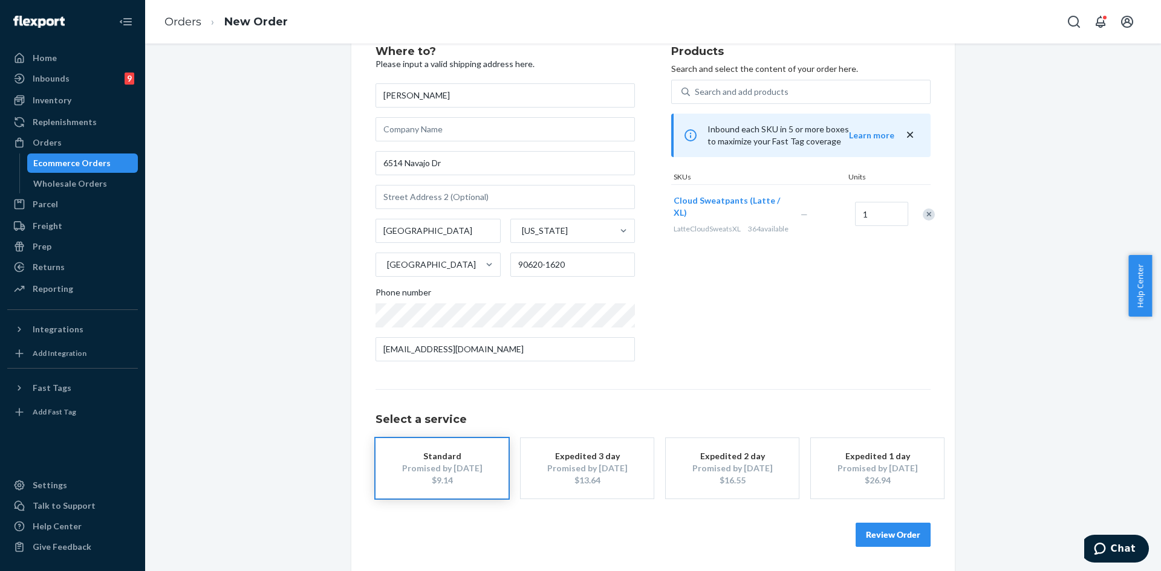
click at [886, 533] on button "Review Order" at bounding box center [893, 535] width 75 height 24
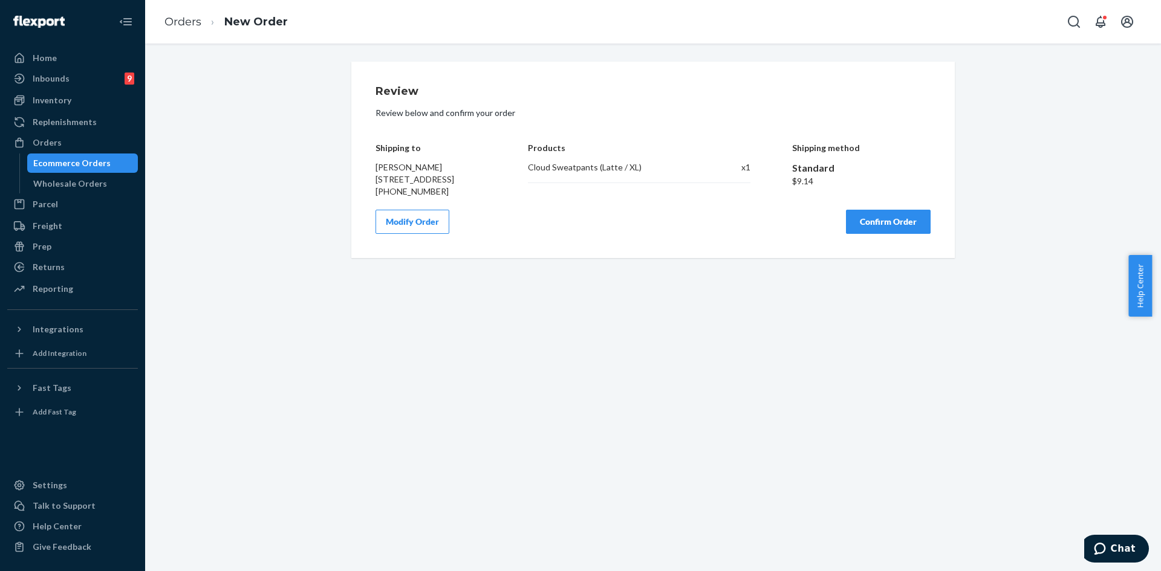
click at [874, 234] on button "Confirm Order" at bounding box center [888, 222] width 85 height 24
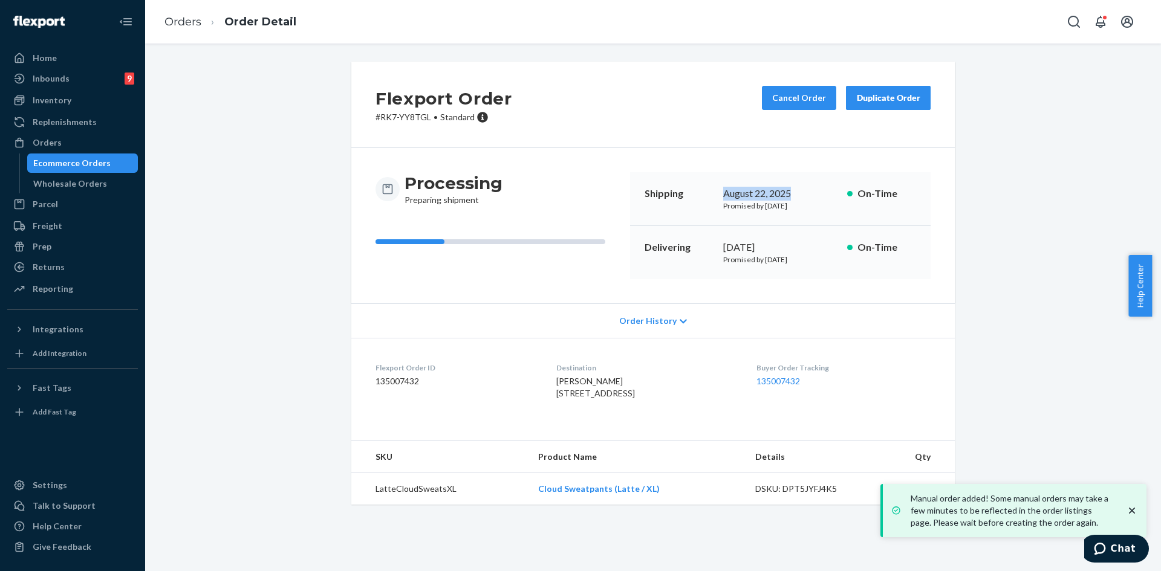
copy div "August 22, 2025"
drag, startPoint x: 718, startPoint y: 196, endPoint x: 797, endPoint y: 195, distance: 78.6
click at [797, 195] on div "August 22, 2025" at bounding box center [780, 194] width 114 height 14
copy div "[DATE]"
drag, startPoint x: 719, startPoint y: 245, endPoint x: 805, endPoint y: 246, distance: 85.9
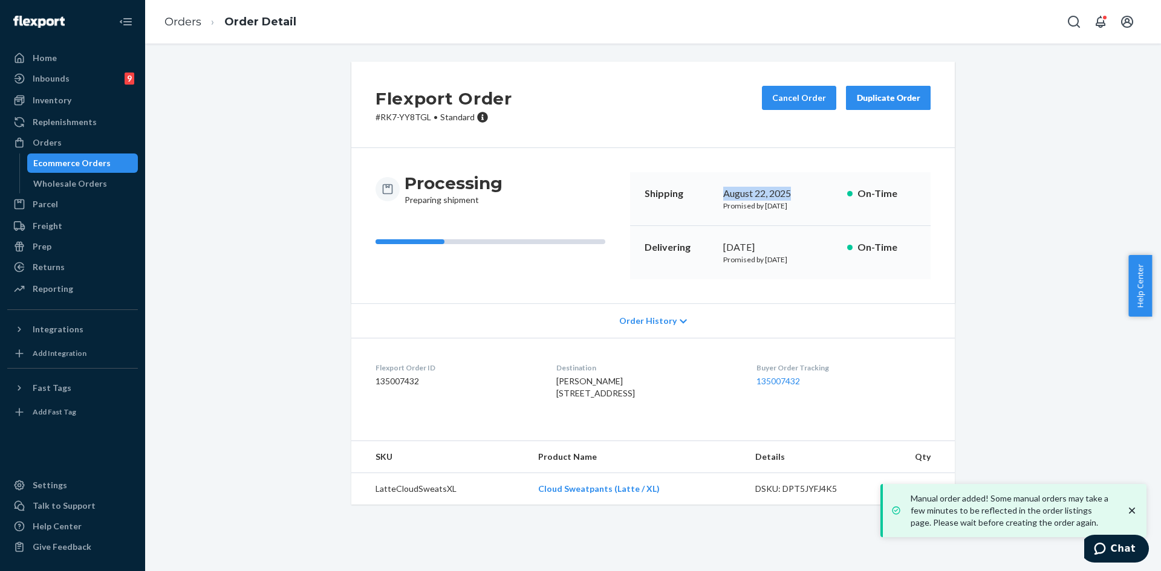
click at [805, 246] on div "[DATE]" at bounding box center [780, 248] width 114 height 14
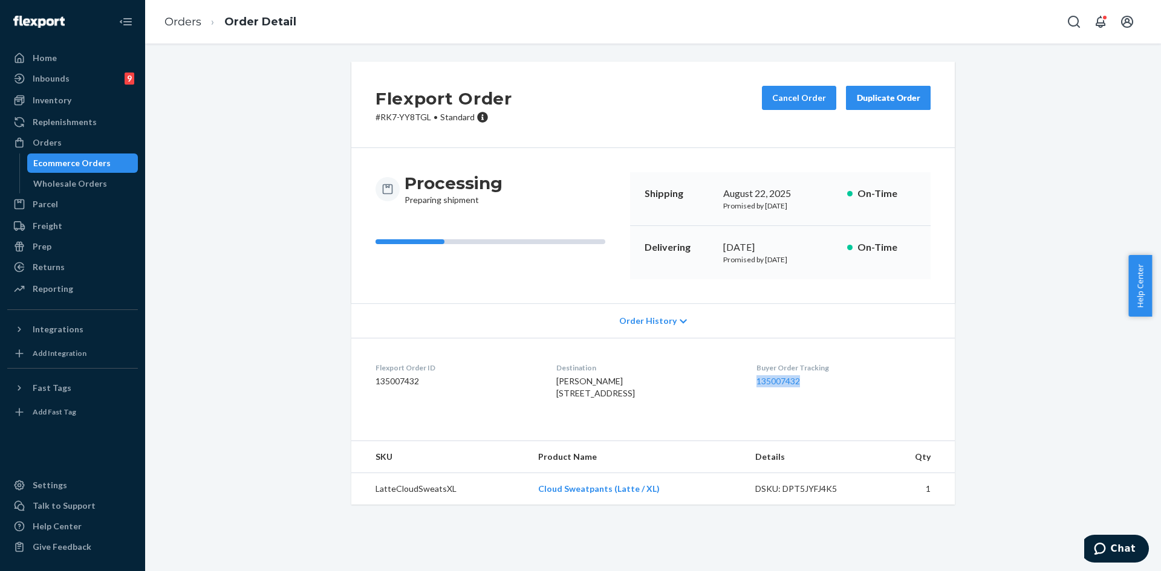
copy link "135007432"
drag, startPoint x: 761, startPoint y: 377, endPoint x: 808, endPoint y: 381, distance: 47.3
click at [808, 381] on dl "Flexport Order ID 135007432 Destination Lupe Moala 6514 Navajo Dr Buena Park, C…" at bounding box center [652, 383] width 603 height 91
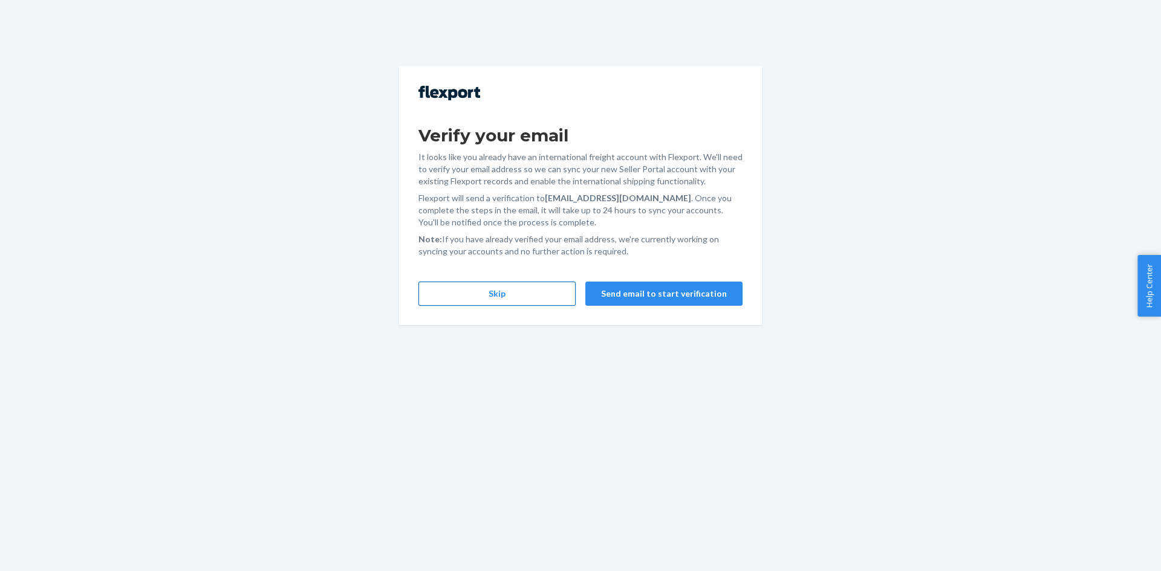
click at [531, 300] on button "Skip" at bounding box center [496, 294] width 157 height 24
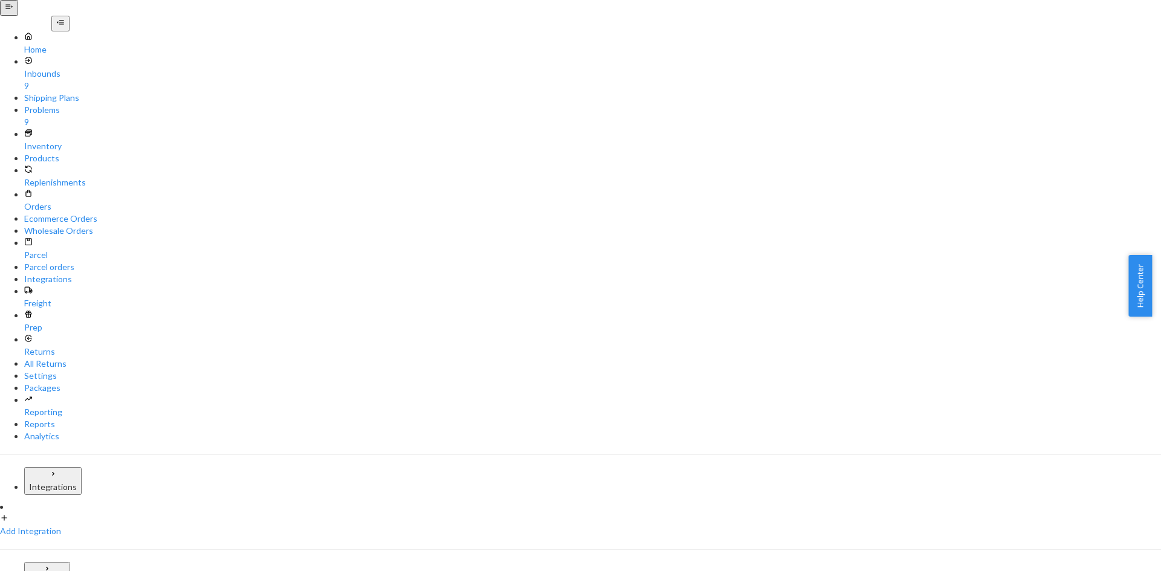
type input "254388179"
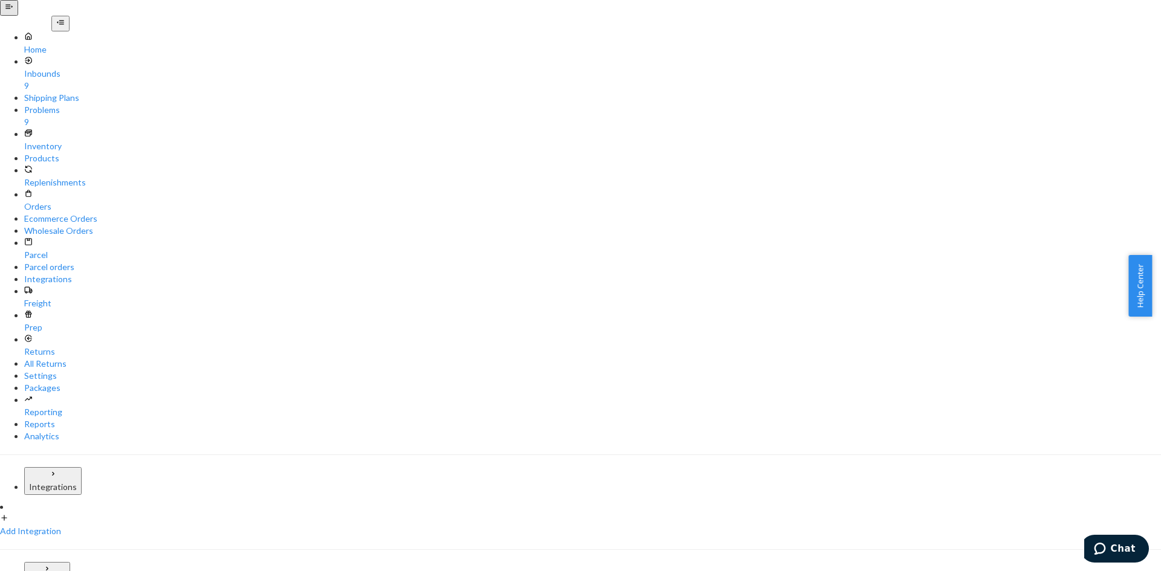
type input "29.75"
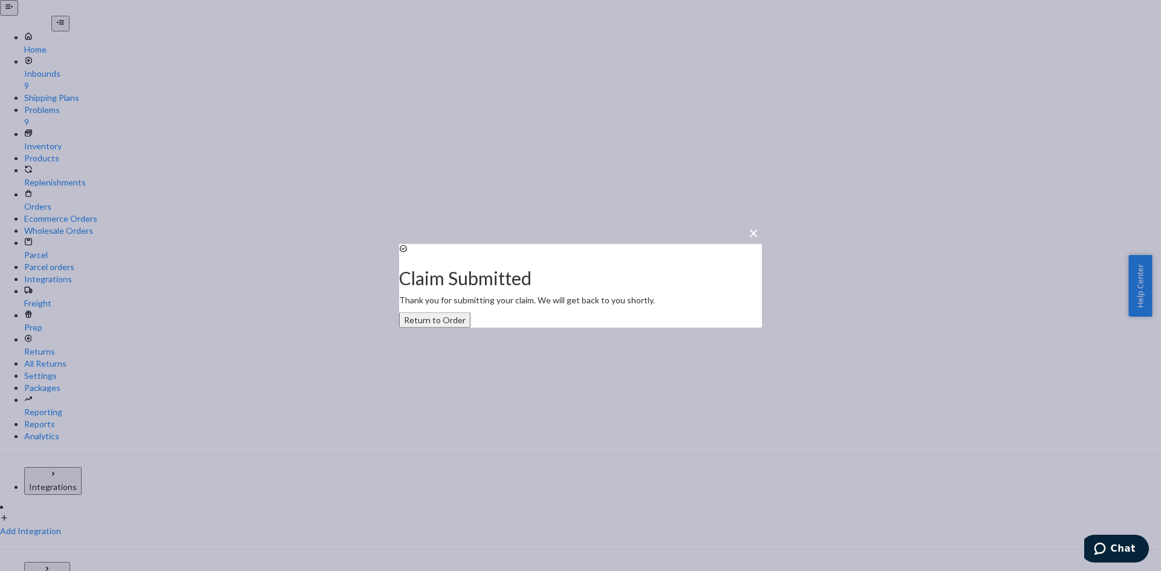
click at [470, 328] on button "Return to Order" at bounding box center [434, 320] width 71 height 16
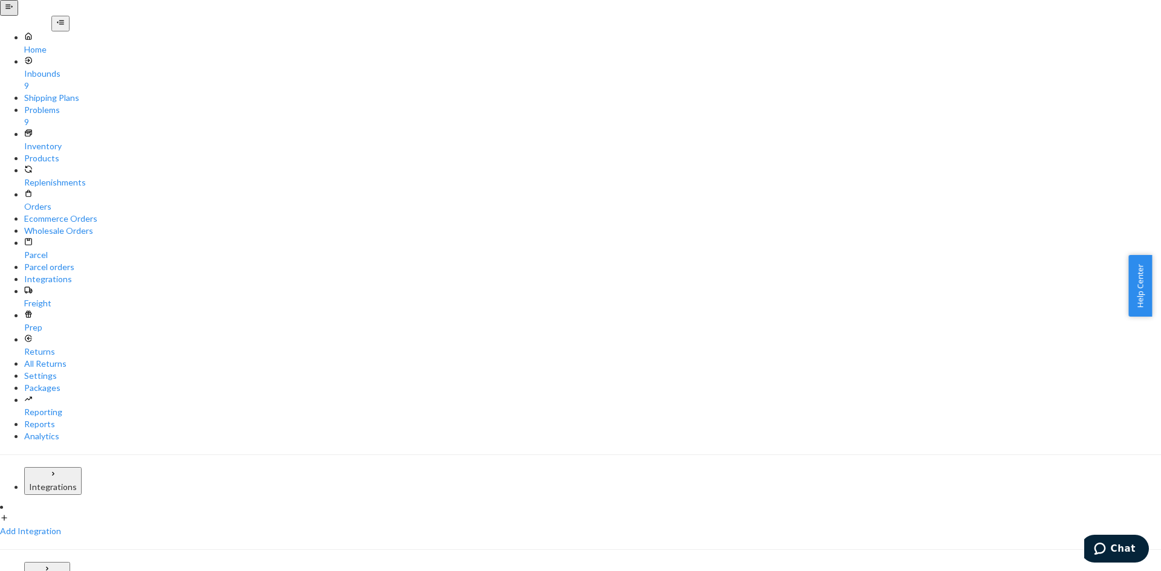
copy div "Rib Contour Boxer (Cherry Blossom / XL)"
drag, startPoint x: 522, startPoint y: 170, endPoint x: 677, endPoint y: 168, distance: 155.4
copy div "August 22, 2025"
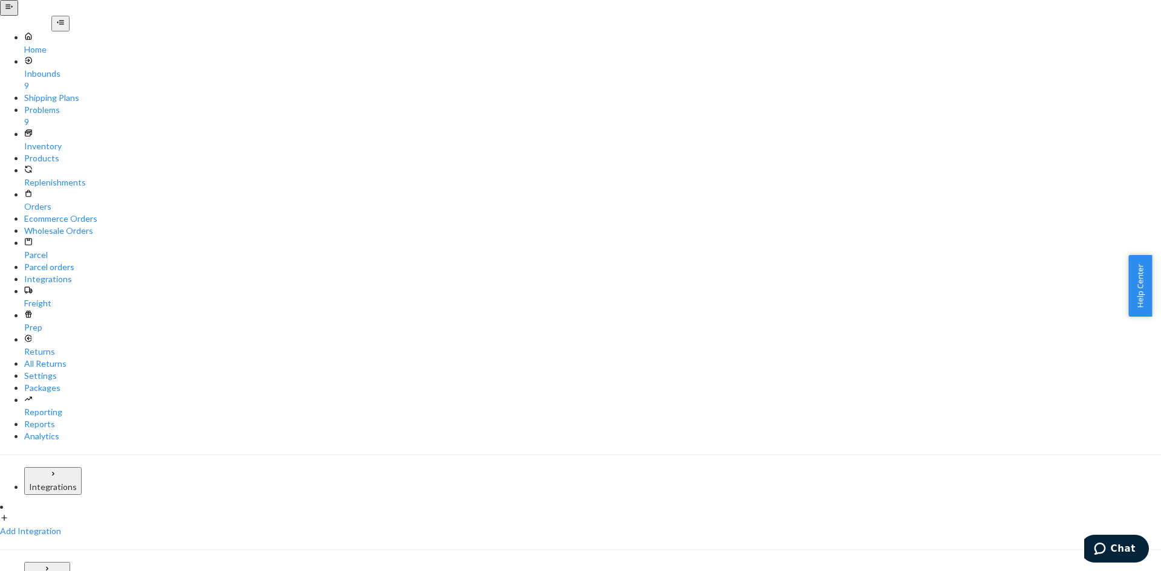
drag, startPoint x: 714, startPoint y: 191, endPoint x: 788, endPoint y: 191, distance: 74.4
copy div "[DATE]"
drag, startPoint x: 716, startPoint y: 247, endPoint x: 799, endPoint y: 245, distance: 82.9
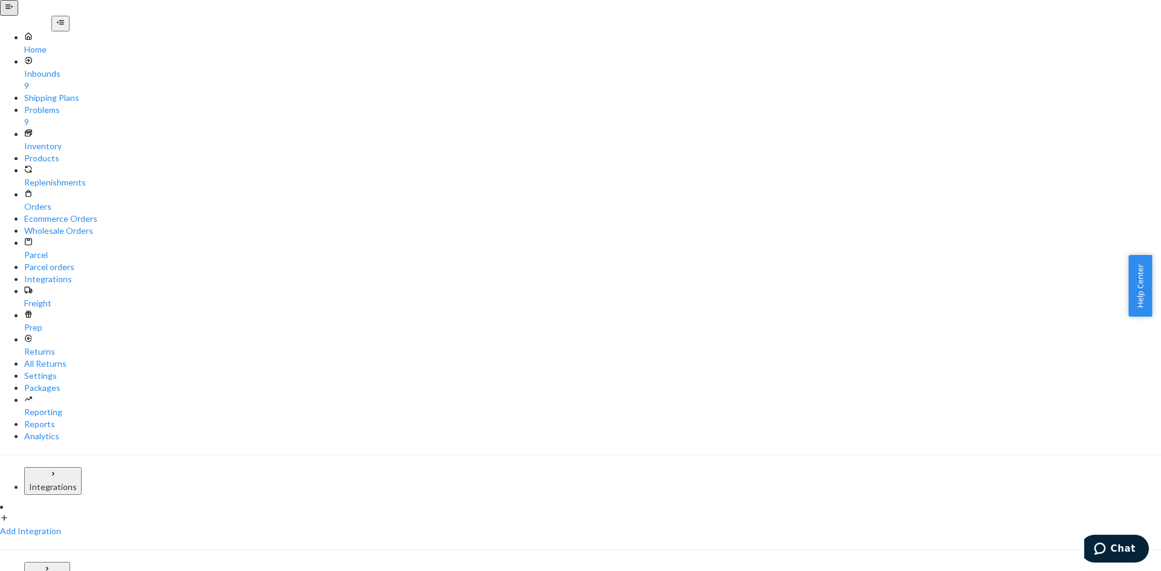
copy link "135008670"
drag, startPoint x: 758, startPoint y: 382, endPoint x: 805, endPoint y: 382, distance: 47.2
